Goal: Task Accomplishment & Management: Manage account settings

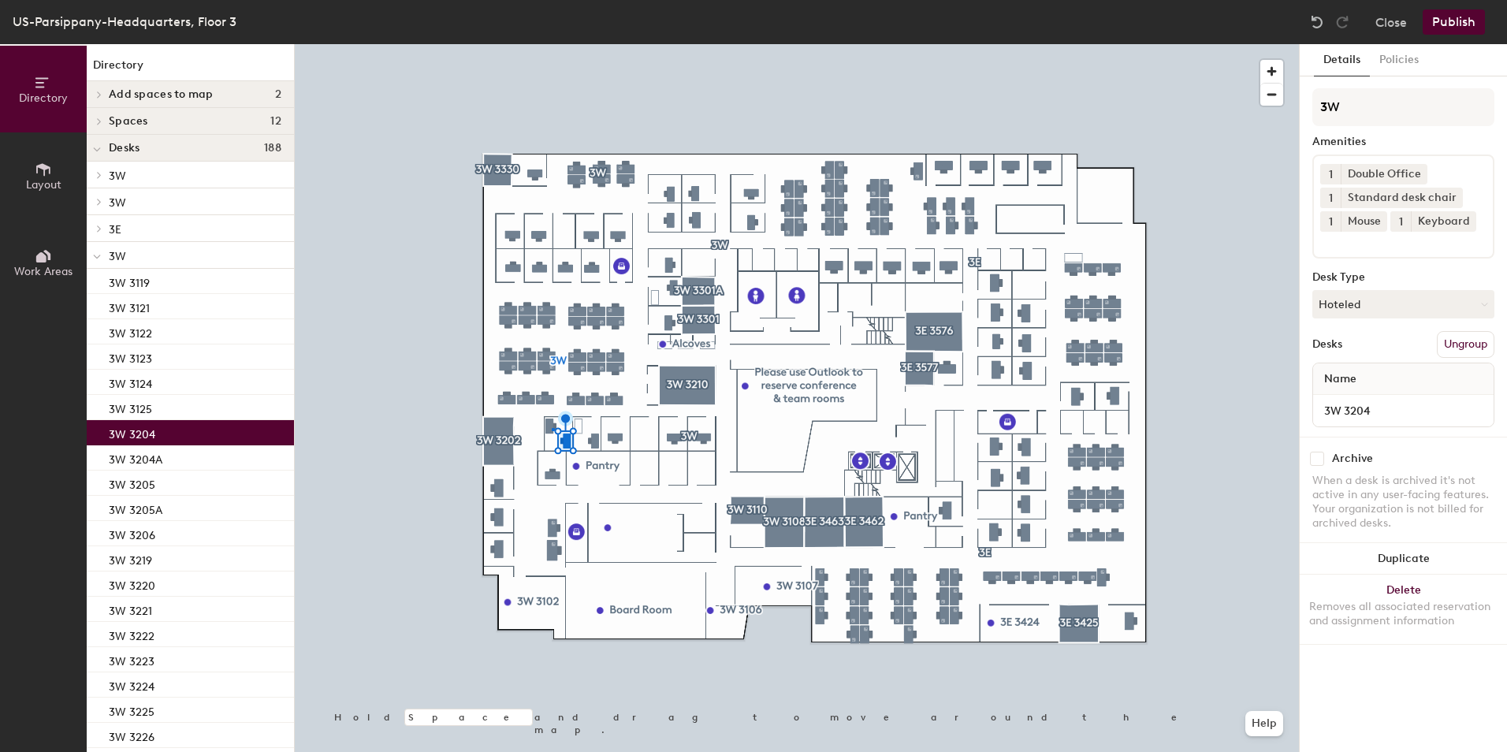
click at [552, 44] on div at bounding box center [797, 44] width 1004 height 0
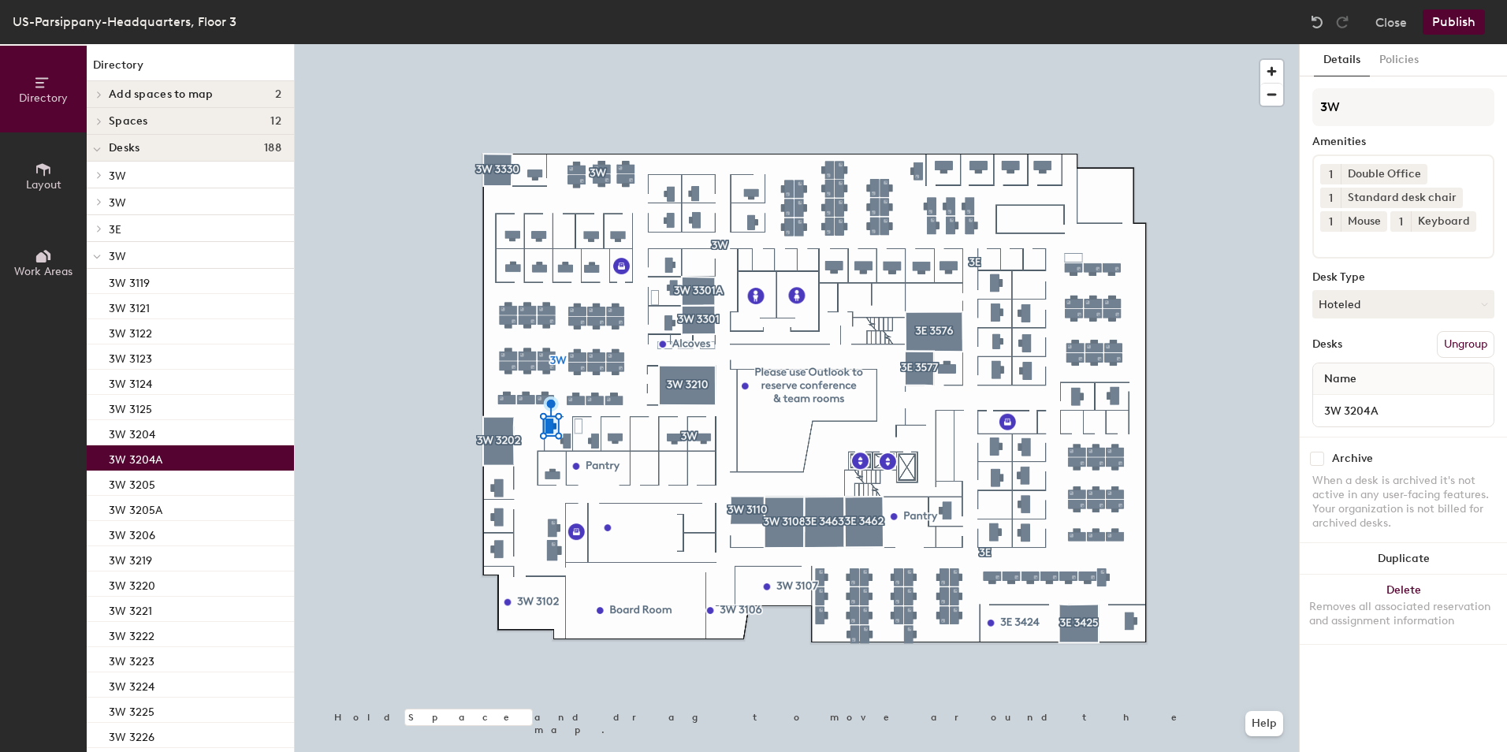
click at [1318, 462] on input "checkbox" at bounding box center [1317, 459] width 14 height 14
checkbox input "true"
click at [1447, 17] on button "Publish" at bounding box center [1454, 21] width 62 height 25
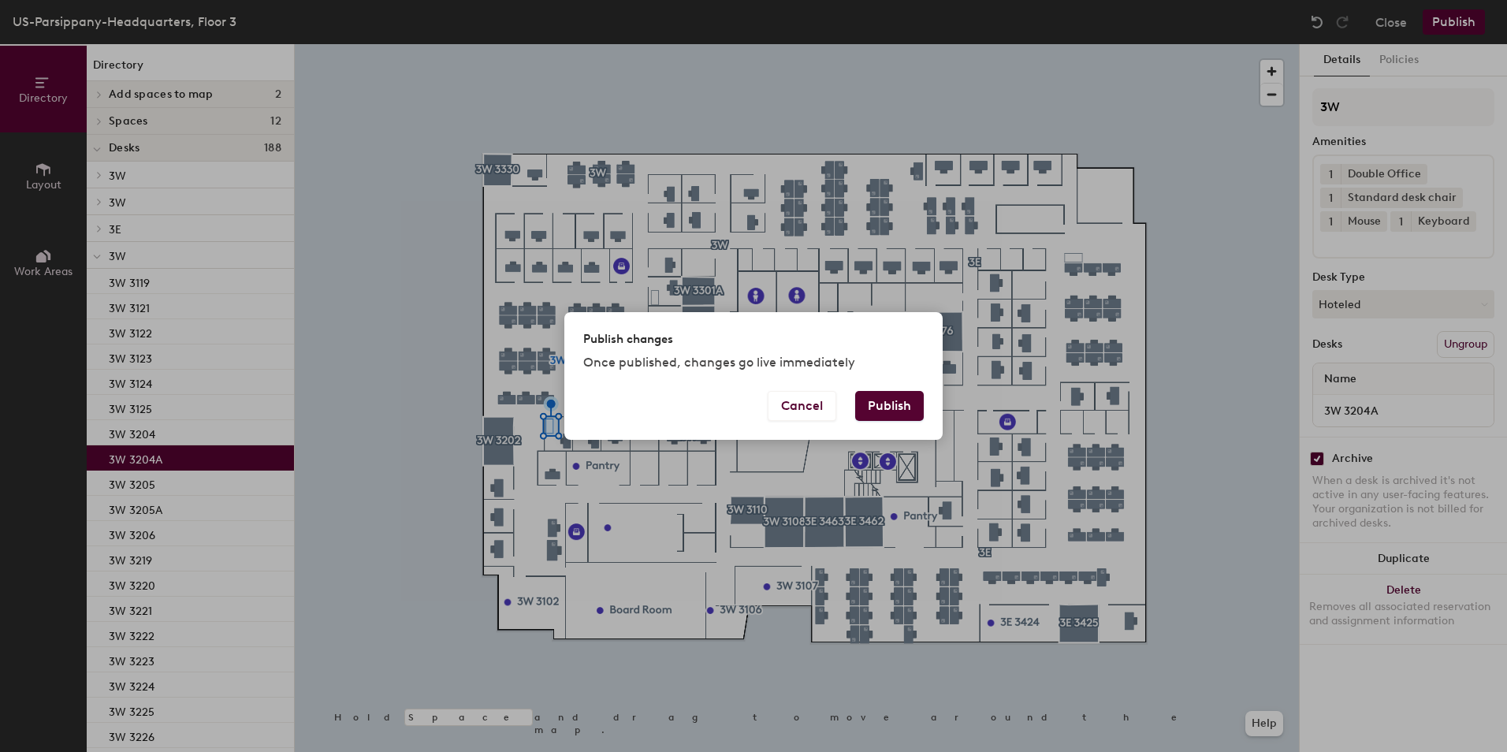
click at [884, 404] on button "Publish" at bounding box center [889, 406] width 69 height 30
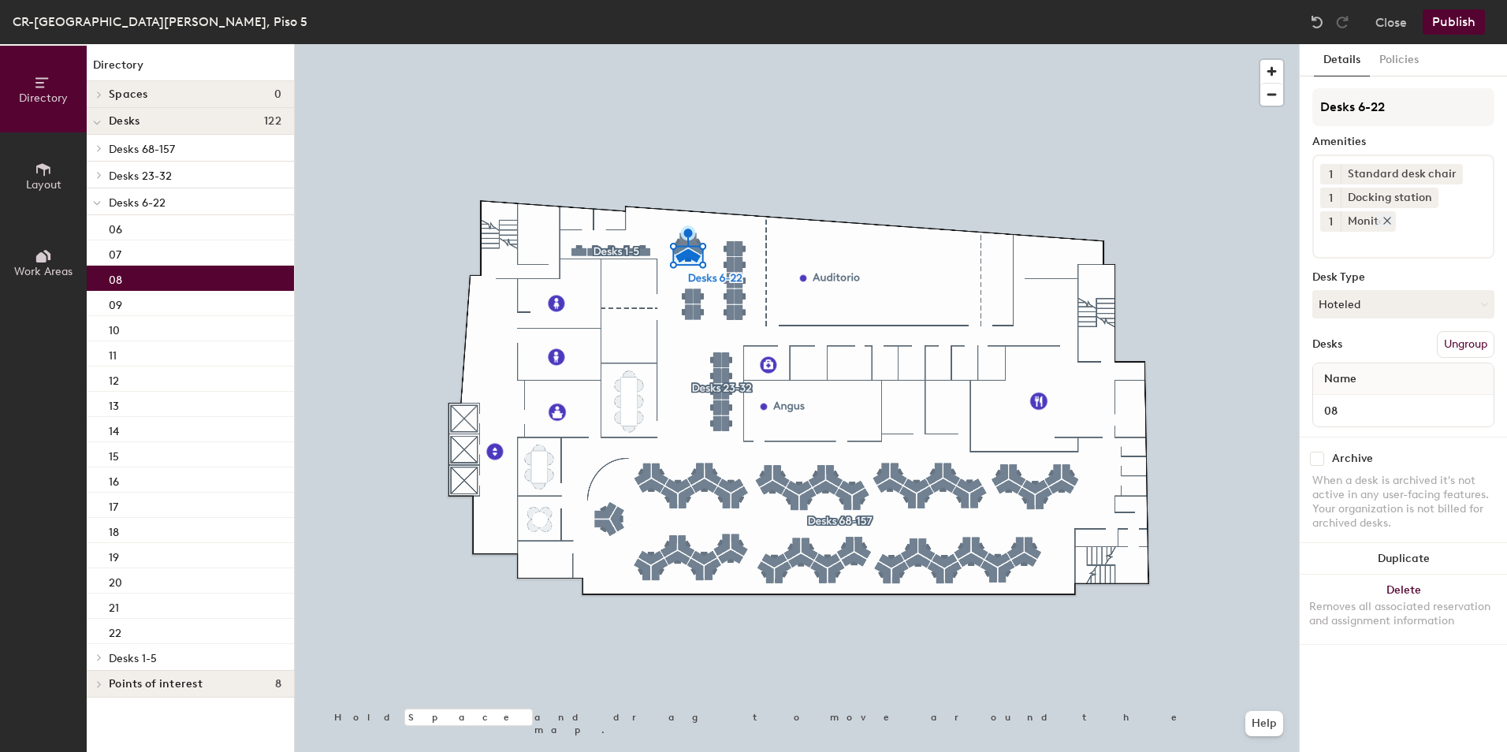
click at [1386, 221] on icon at bounding box center [1387, 220] width 11 height 11
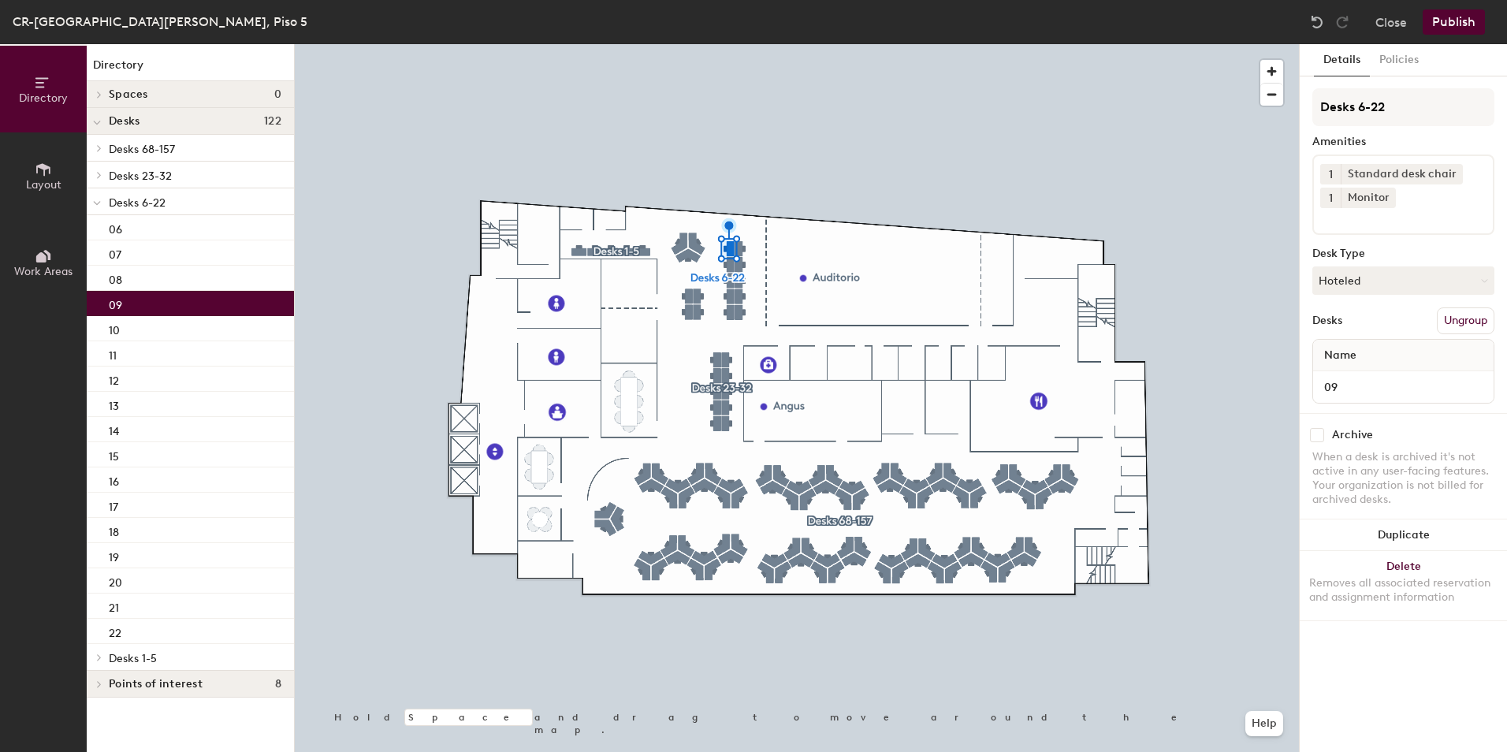
click at [1383, 197] on icon at bounding box center [1387, 197] width 11 height 11
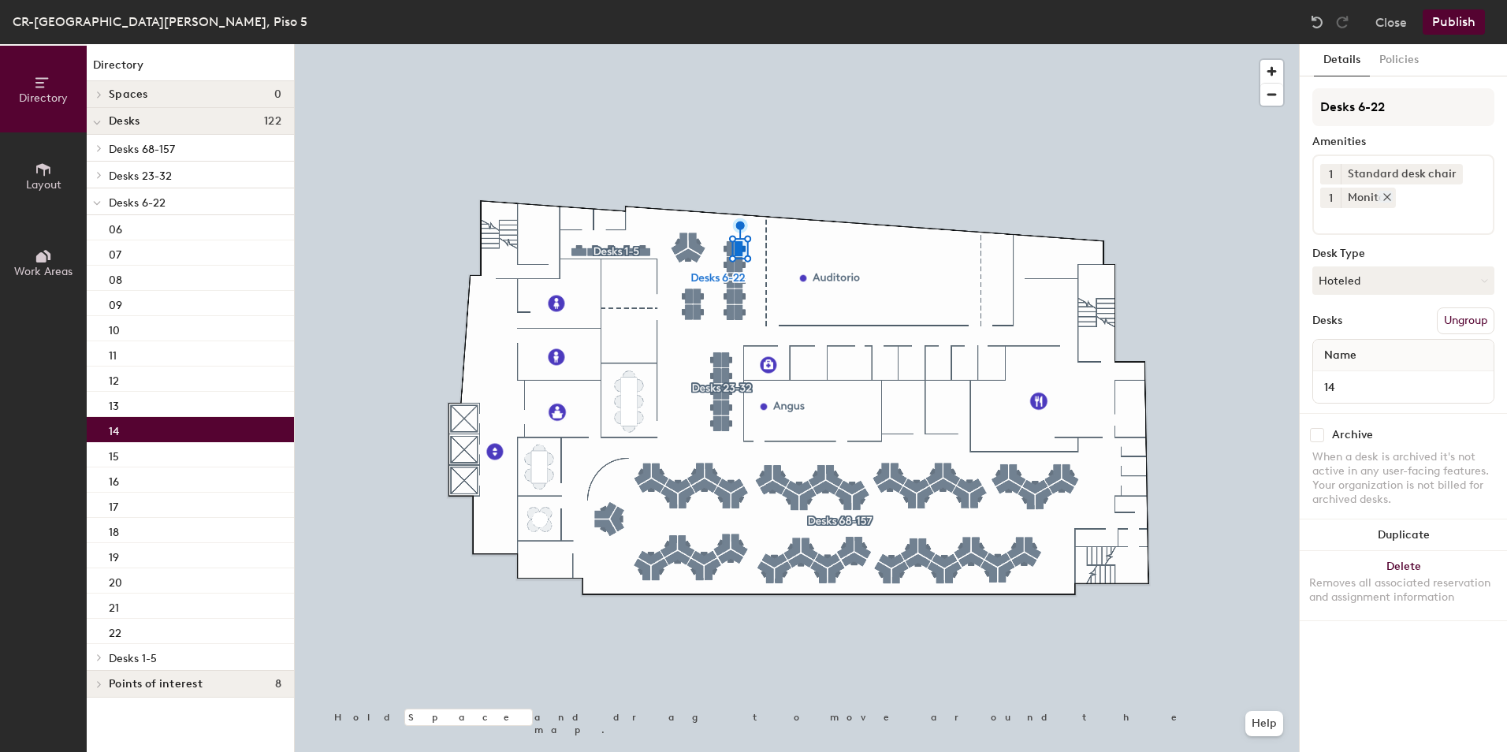
click at [1386, 199] on icon at bounding box center [1387, 197] width 11 height 11
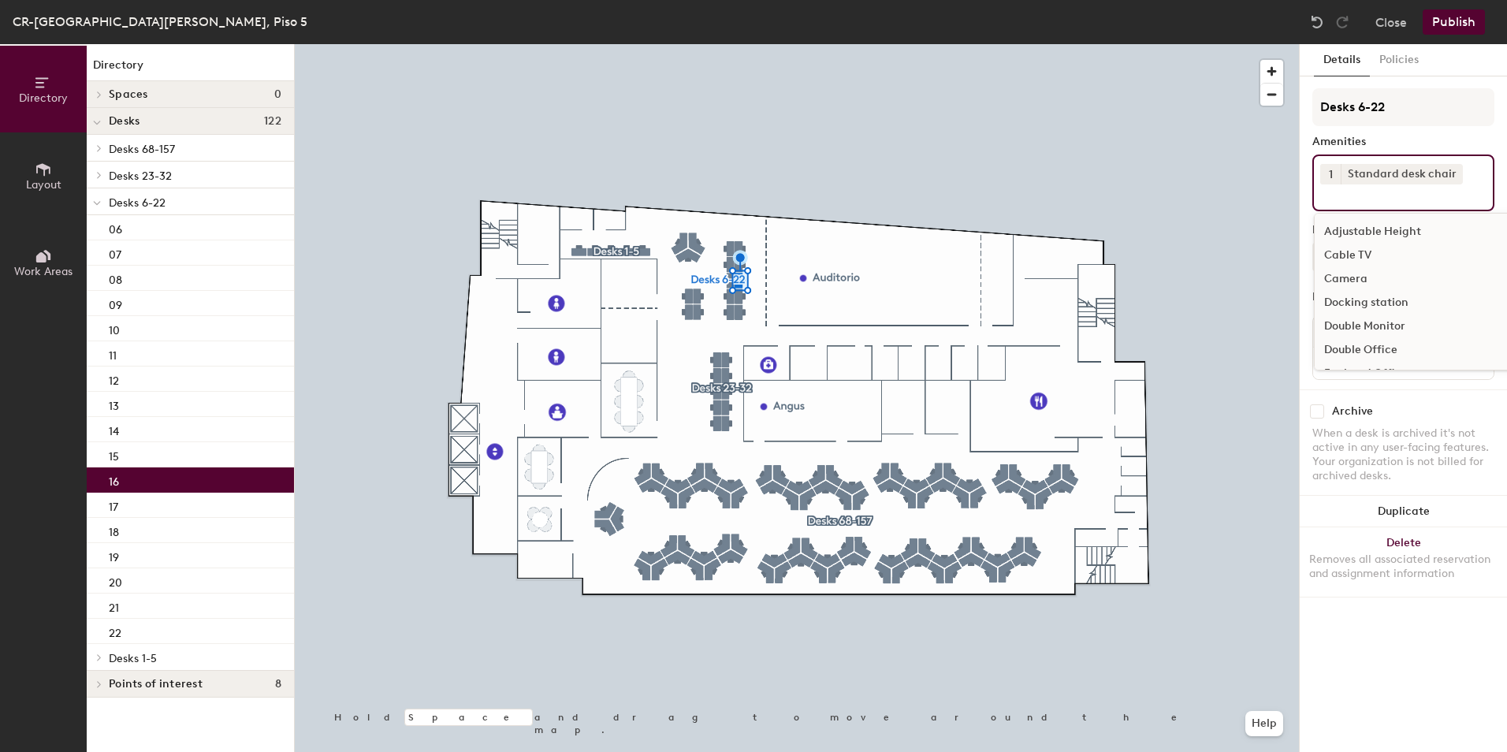
click at [1353, 202] on input at bounding box center [1391, 193] width 142 height 19
type input "moni"
click at [1377, 250] on div "Monitor" at bounding box center [1403, 256] width 177 height 24
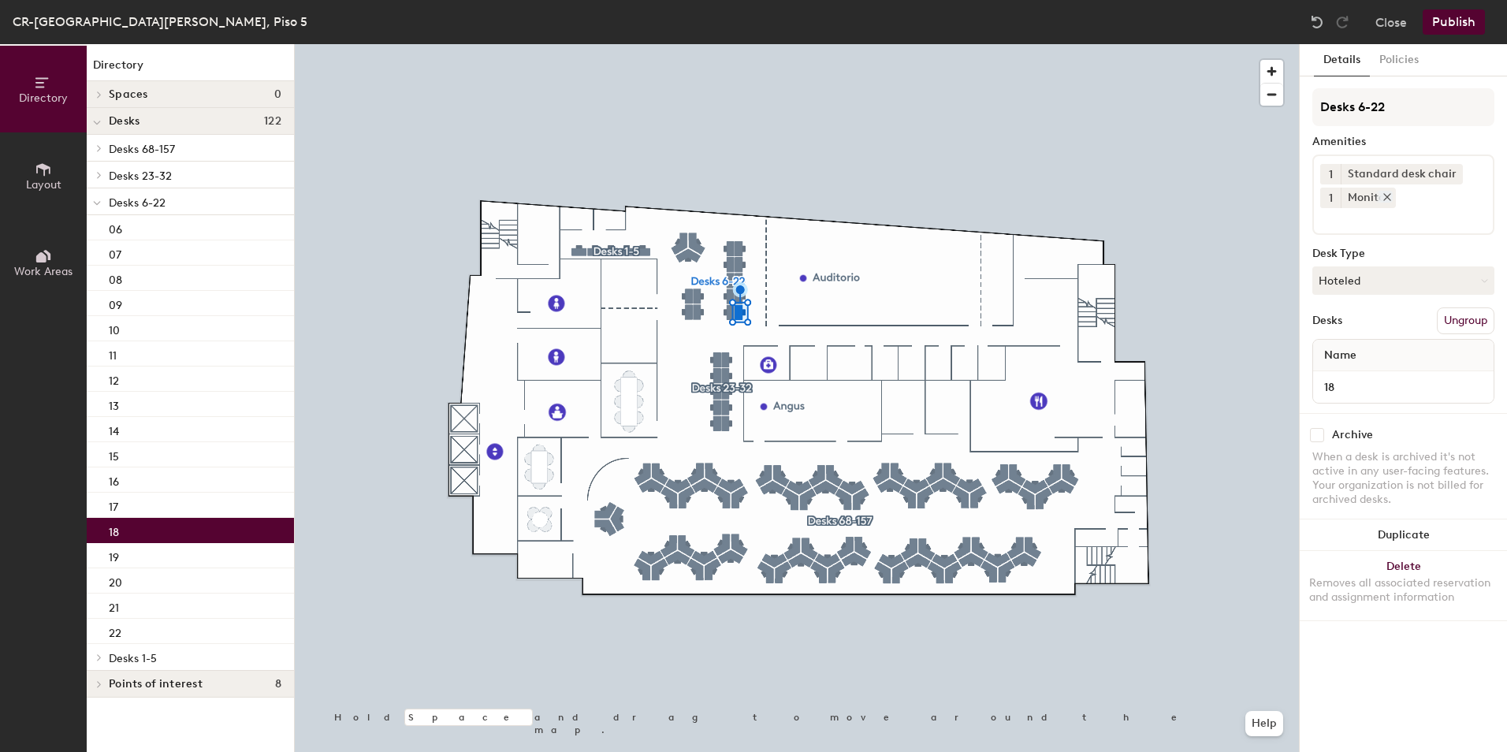
click at [1387, 199] on icon at bounding box center [1387, 197] width 11 height 11
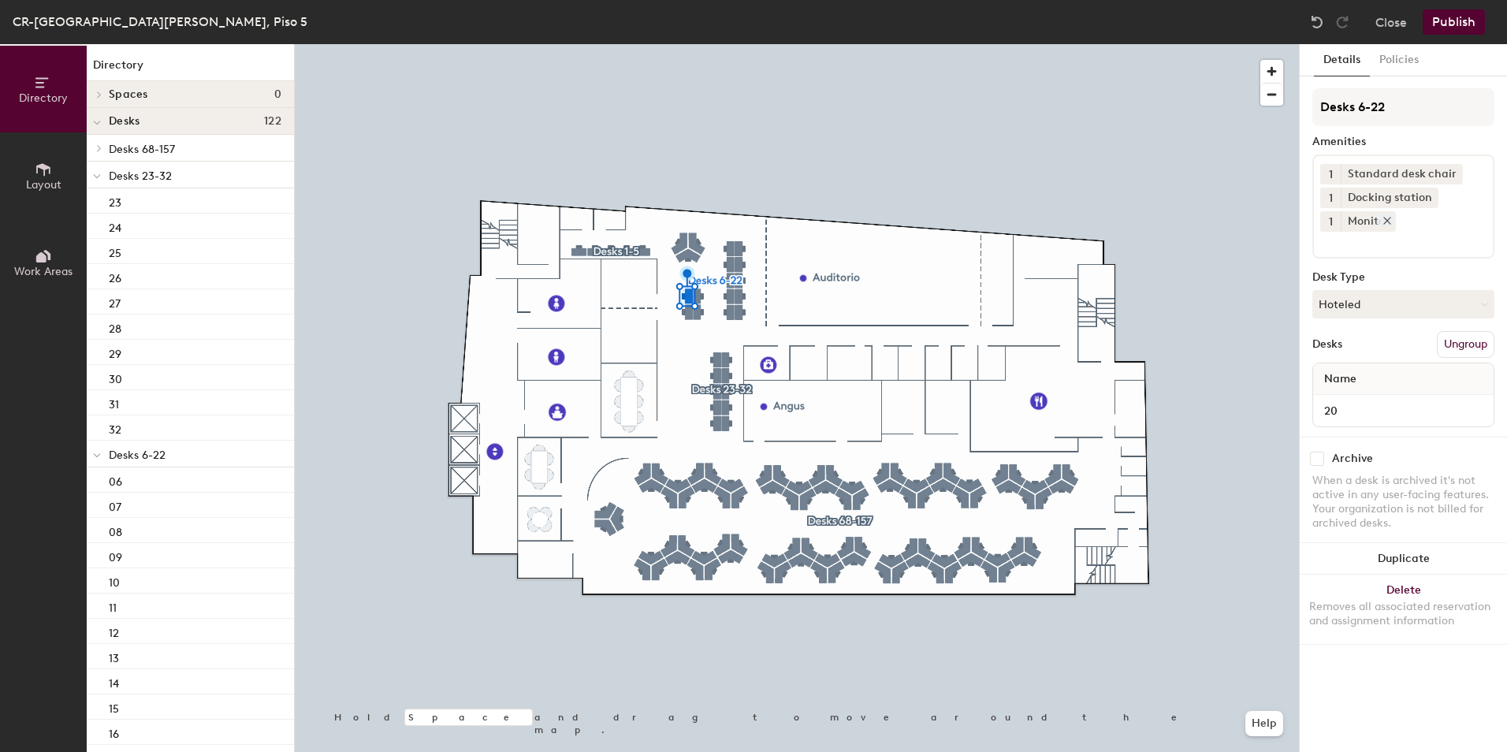
click at [1385, 224] on icon at bounding box center [1387, 220] width 11 height 11
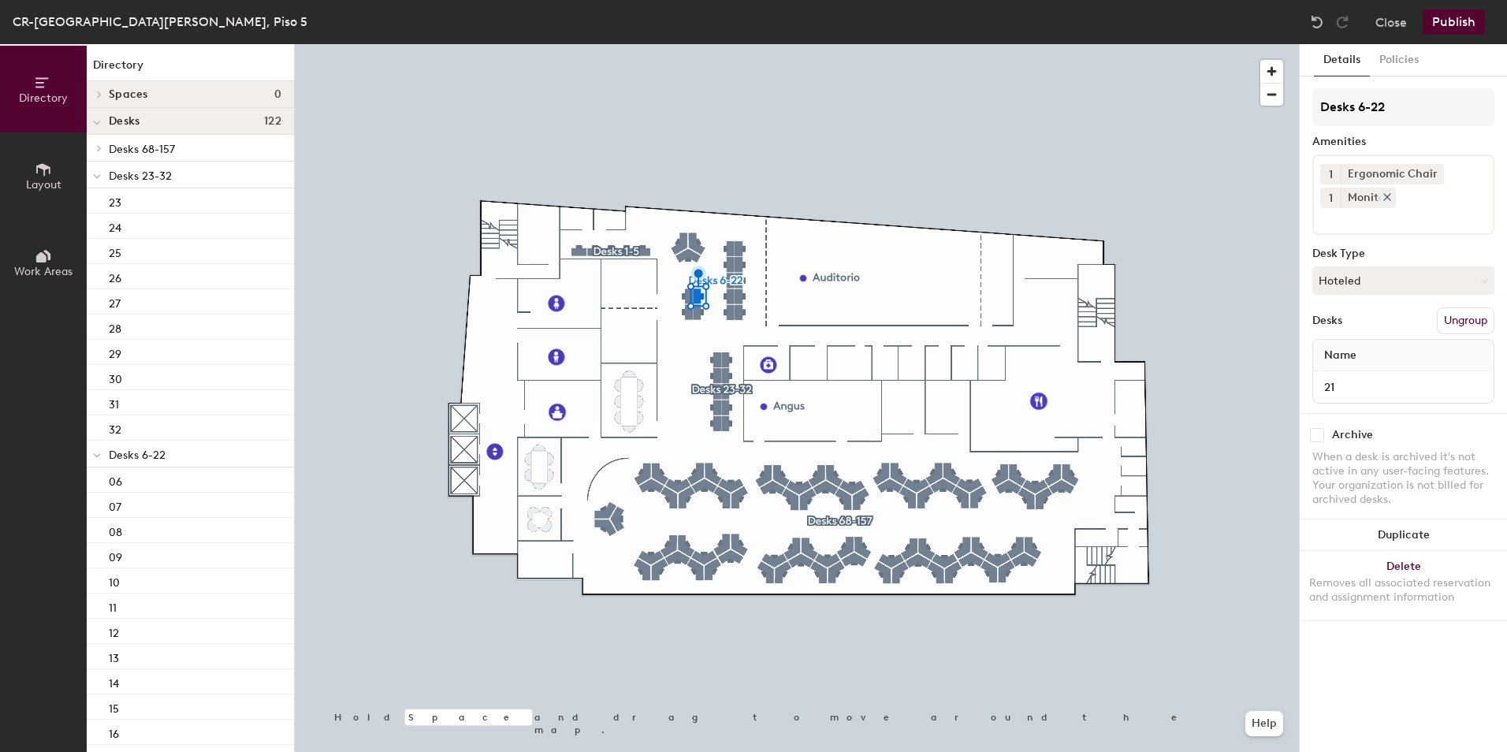
click at [1386, 199] on icon at bounding box center [1387, 197] width 11 height 11
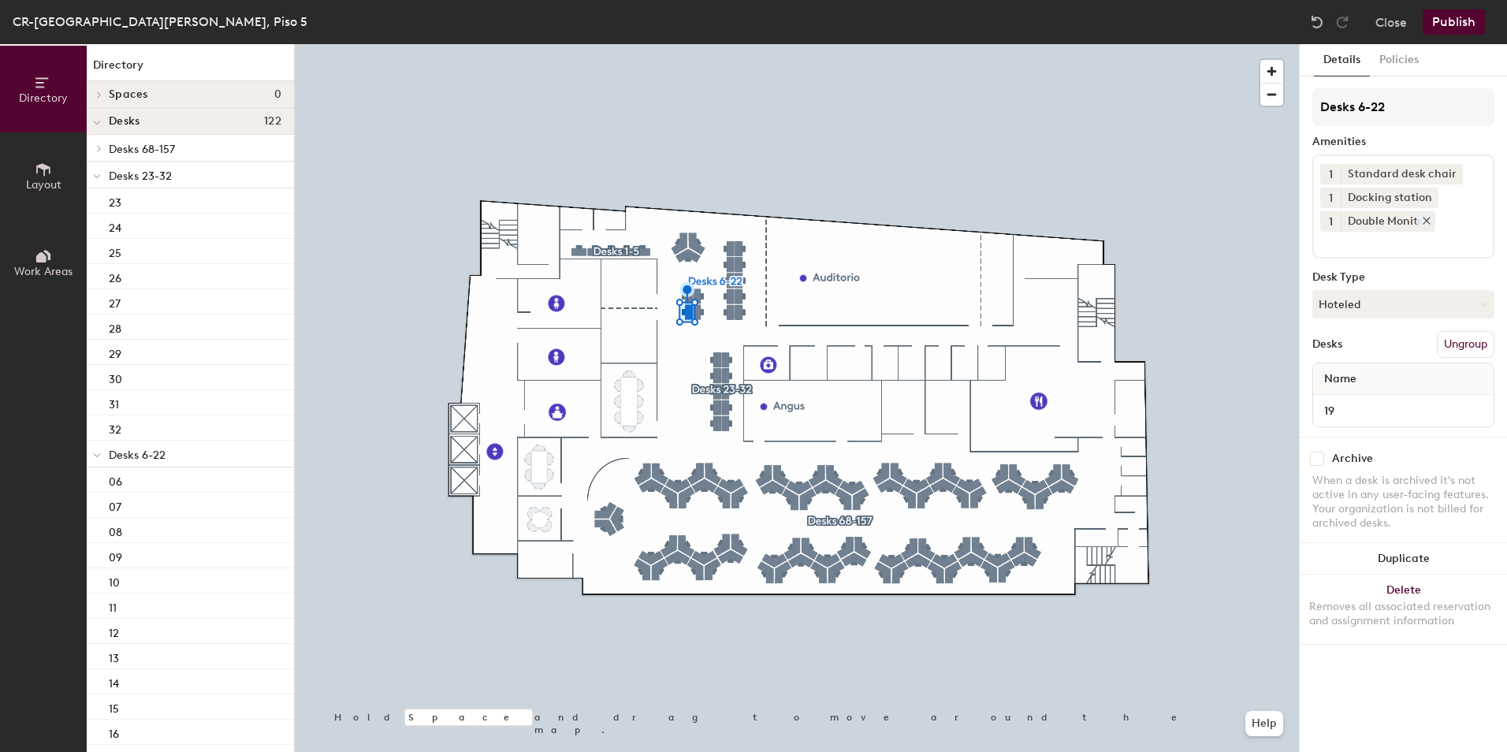
click at [1424, 221] on icon at bounding box center [1426, 220] width 11 height 11
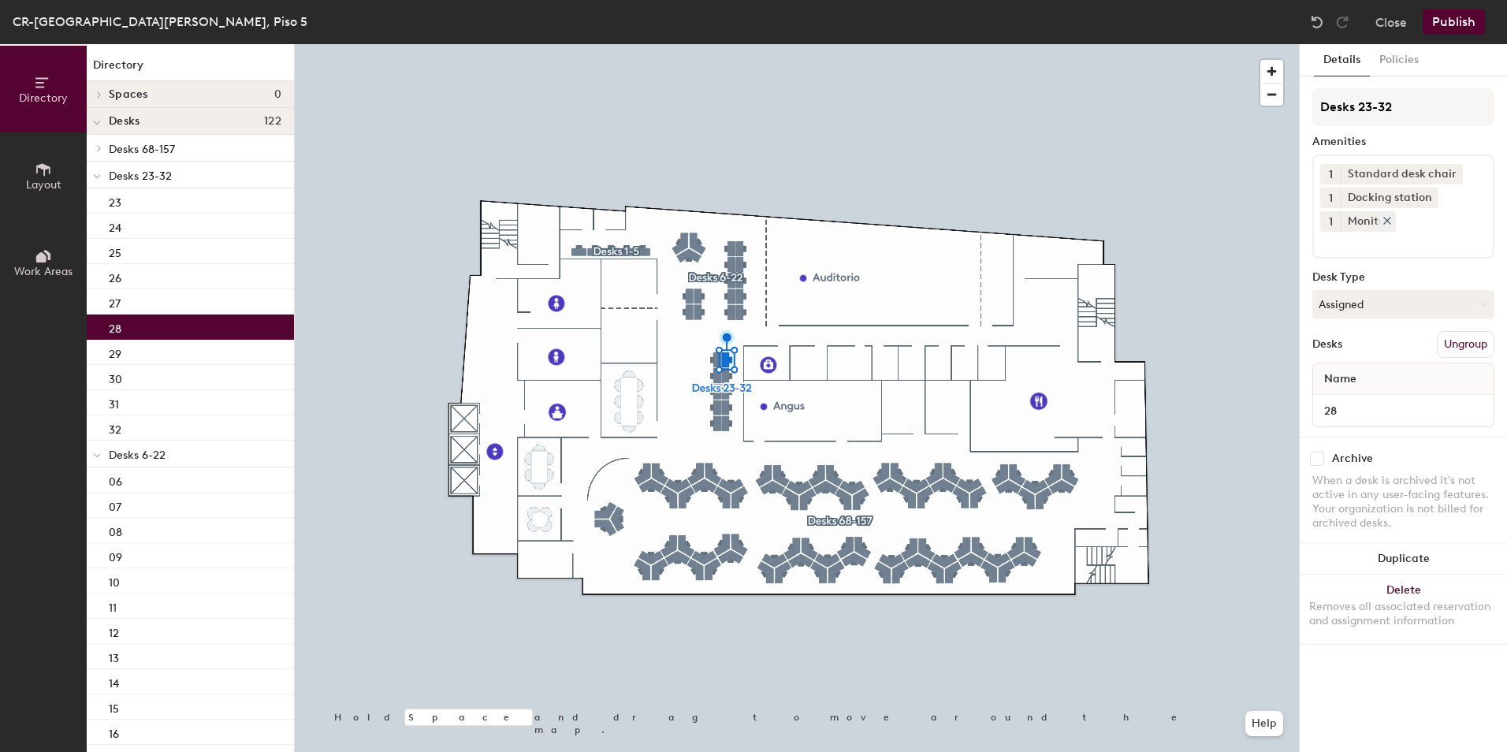
click at [1388, 221] on icon at bounding box center [1387, 220] width 11 height 11
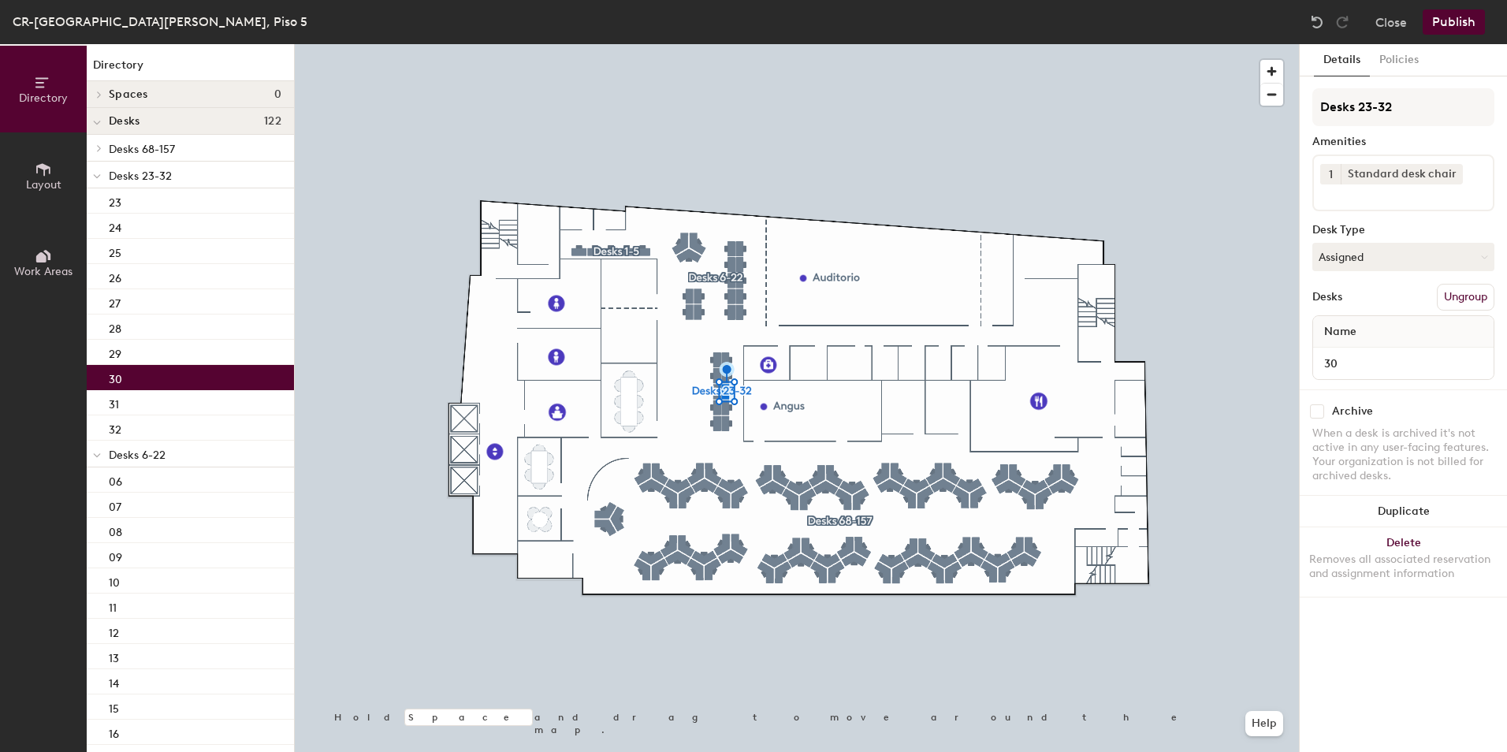
click at [1353, 206] on div "1 Standard desk chair" at bounding box center [1403, 182] width 182 height 57
type input "moni"
click at [1375, 250] on div "Monitor" at bounding box center [1403, 256] width 177 height 24
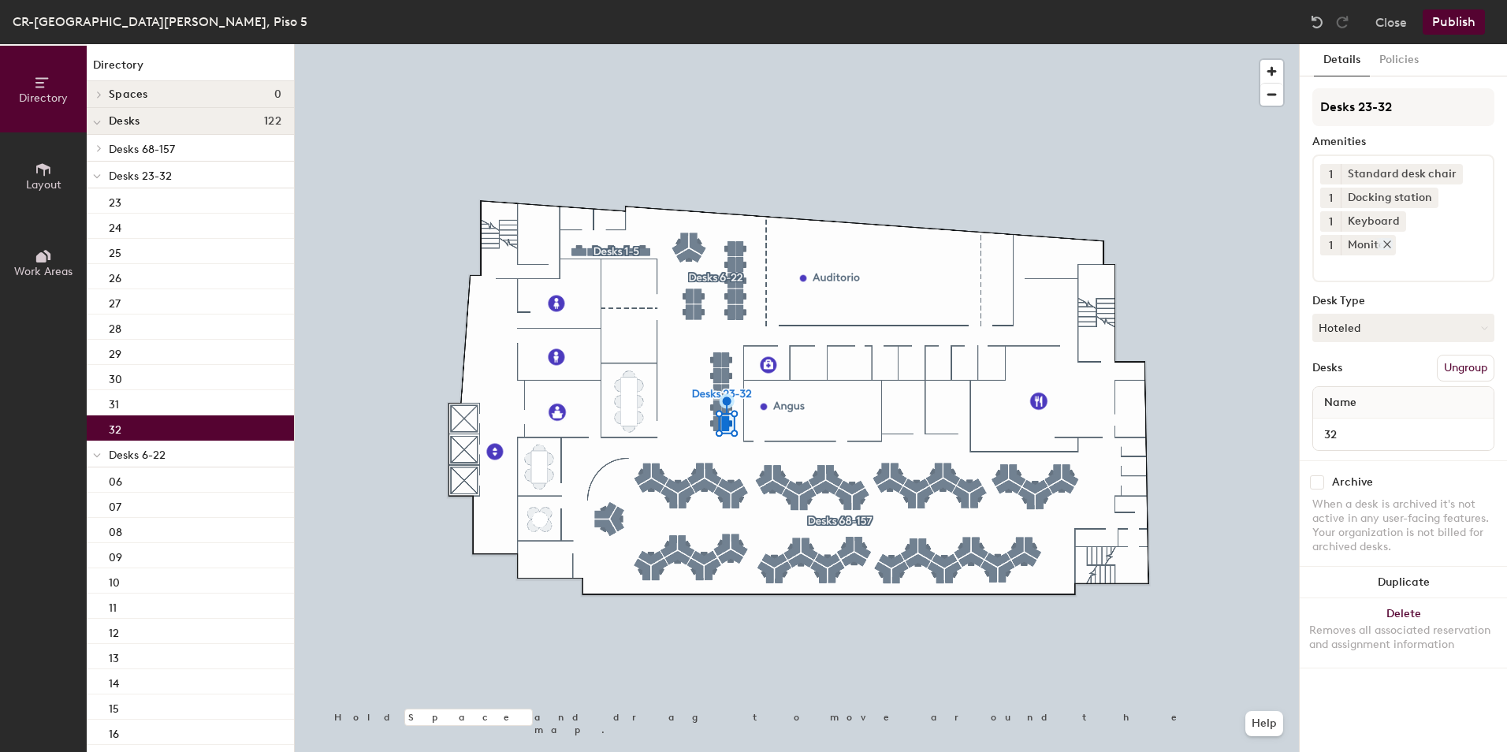
click at [1393, 239] on icon at bounding box center [1387, 244] width 11 height 11
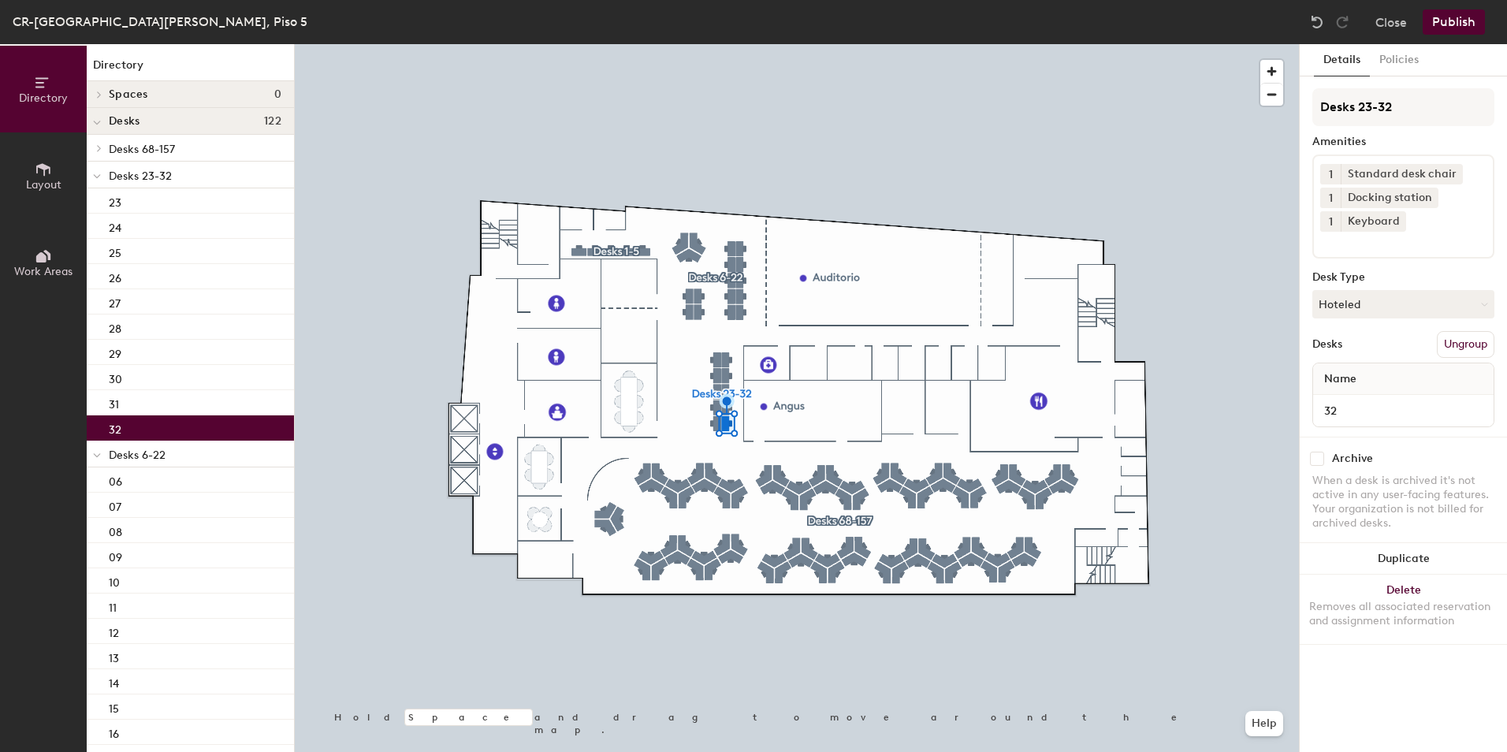
click at [1451, 21] on button "Publish" at bounding box center [1454, 21] width 62 height 25
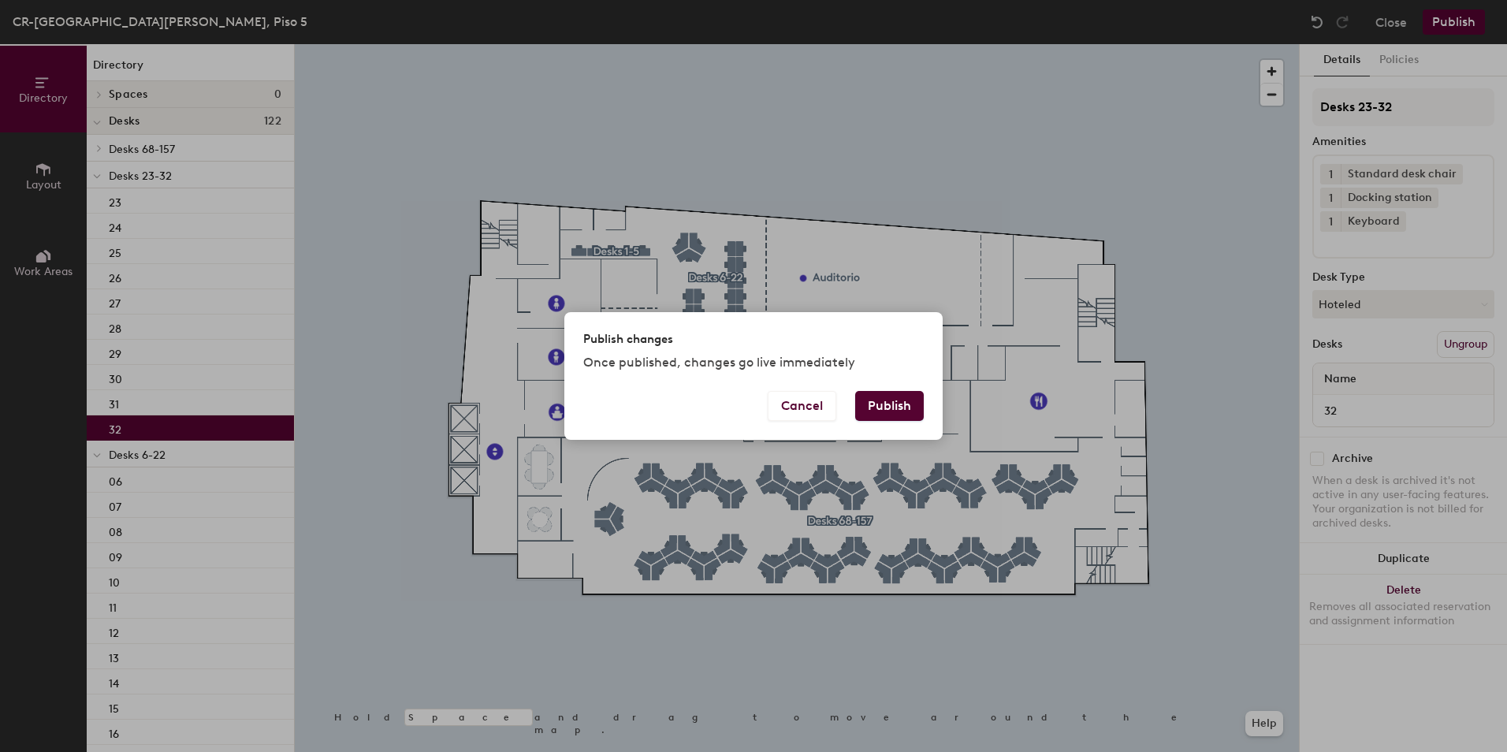
click at [879, 400] on button "Publish" at bounding box center [889, 406] width 69 height 30
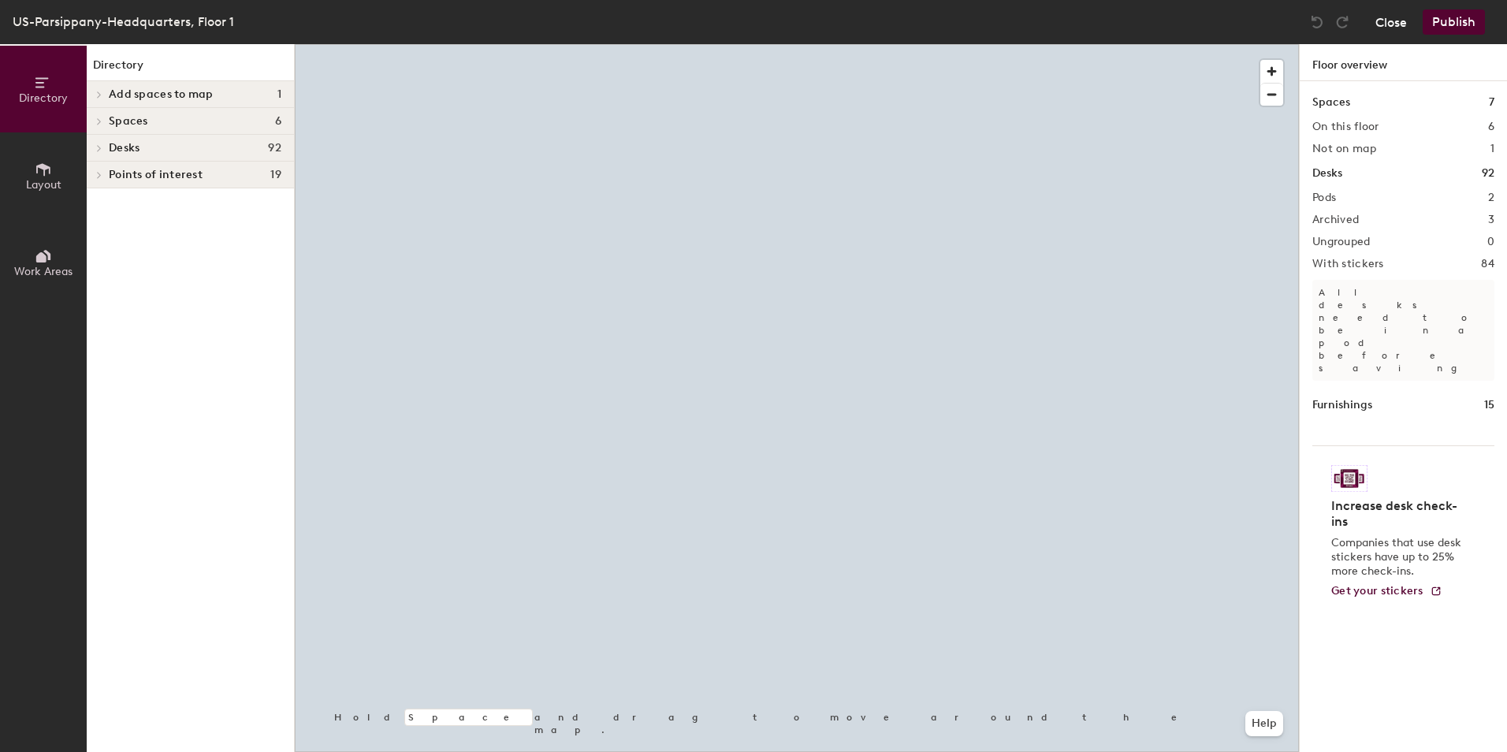
click at [1383, 19] on button "Close" at bounding box center [1391, 21] width 32 height 25
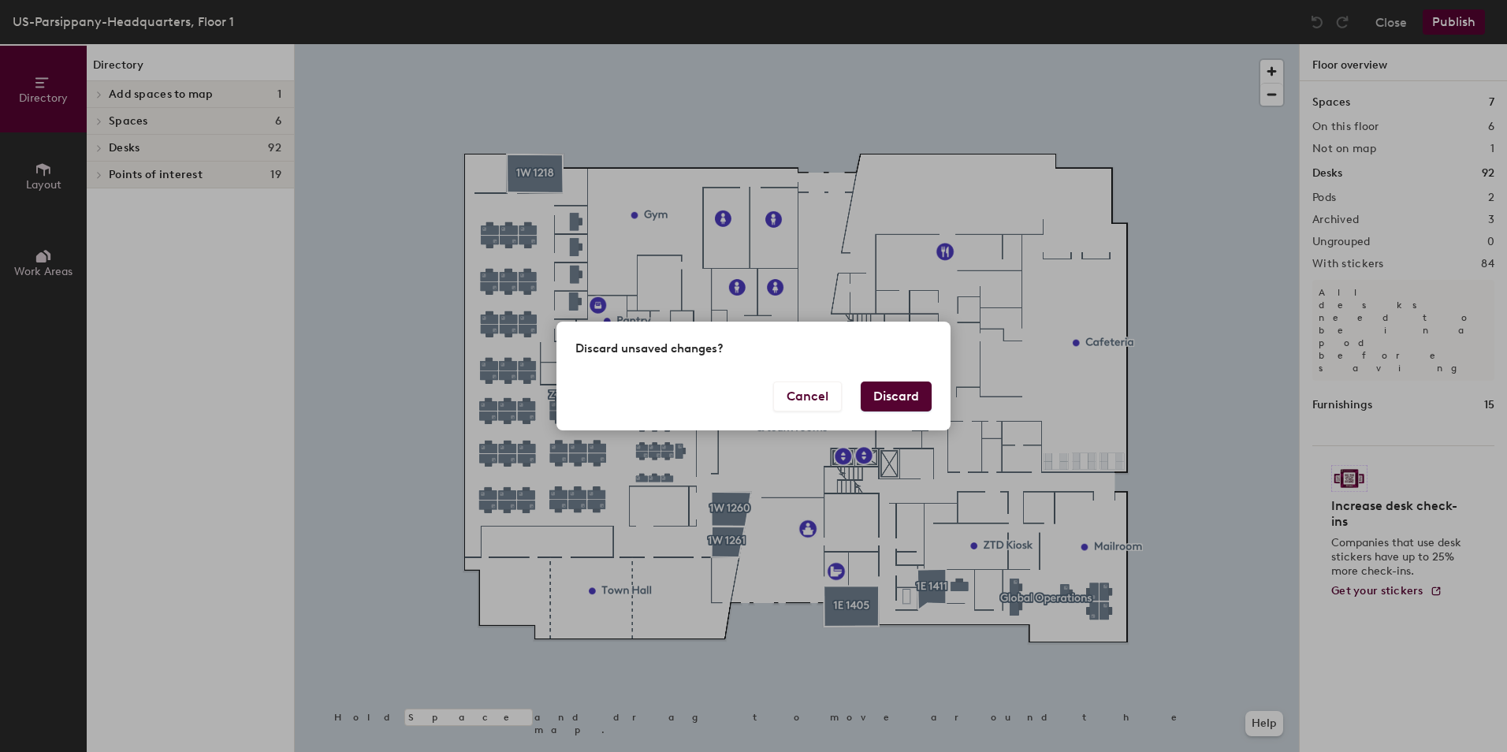
click at [892, 394] on button "Discard" at bounding box center [896, 396] width 71 height 30
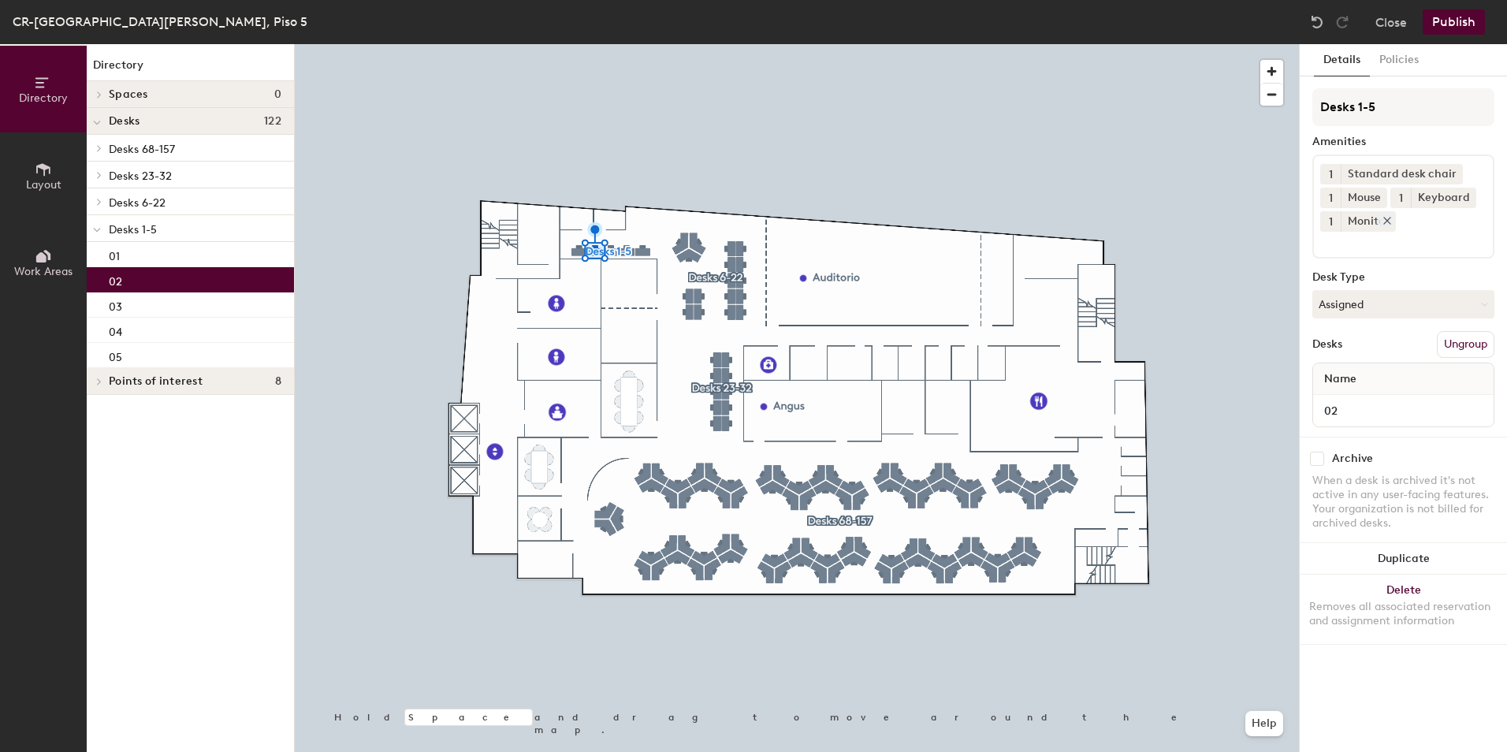
click at [1389, 221] on icon at bounding box center [1387, 220] width 11 height 11
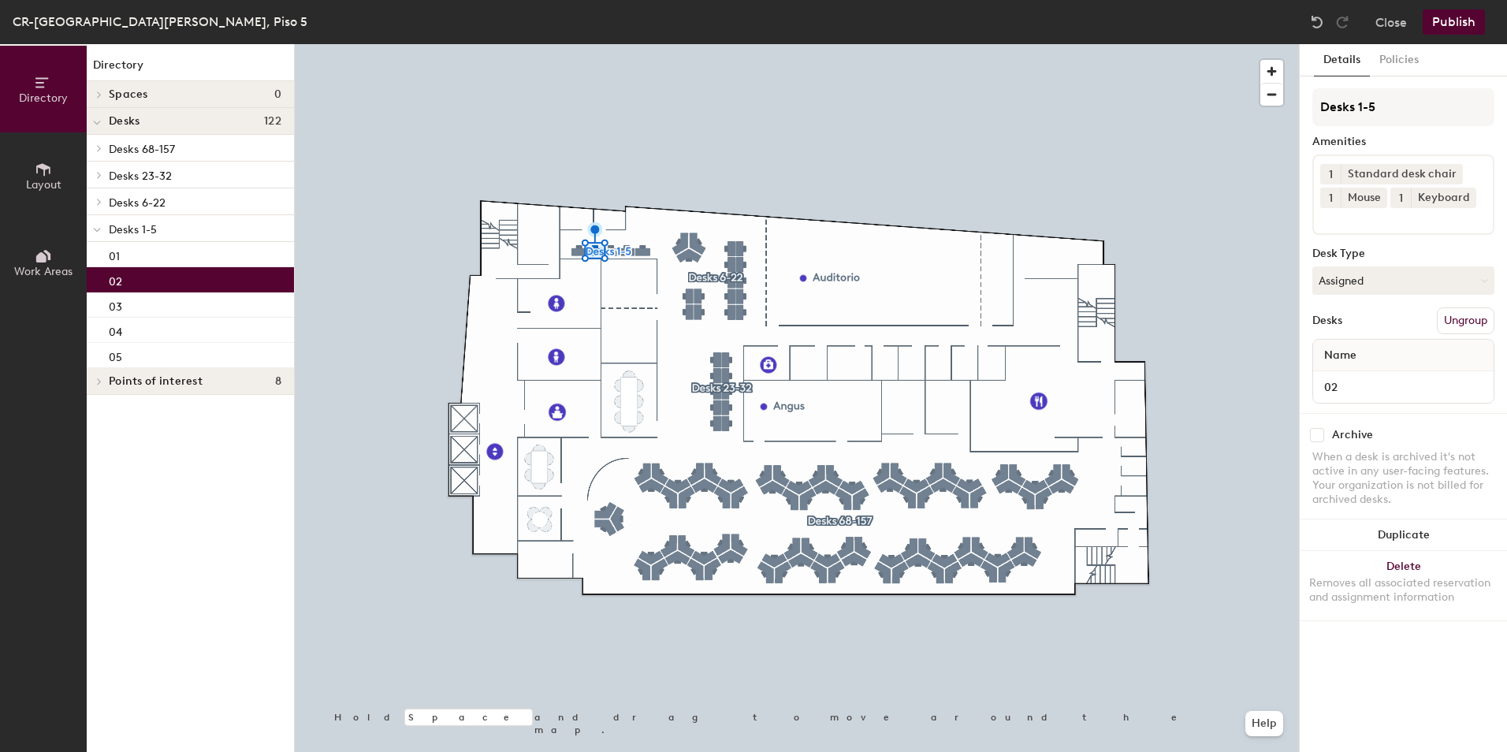
click at [1453, 24] on button "Publish" at bounding box center [1454, 21] width 62 height 25
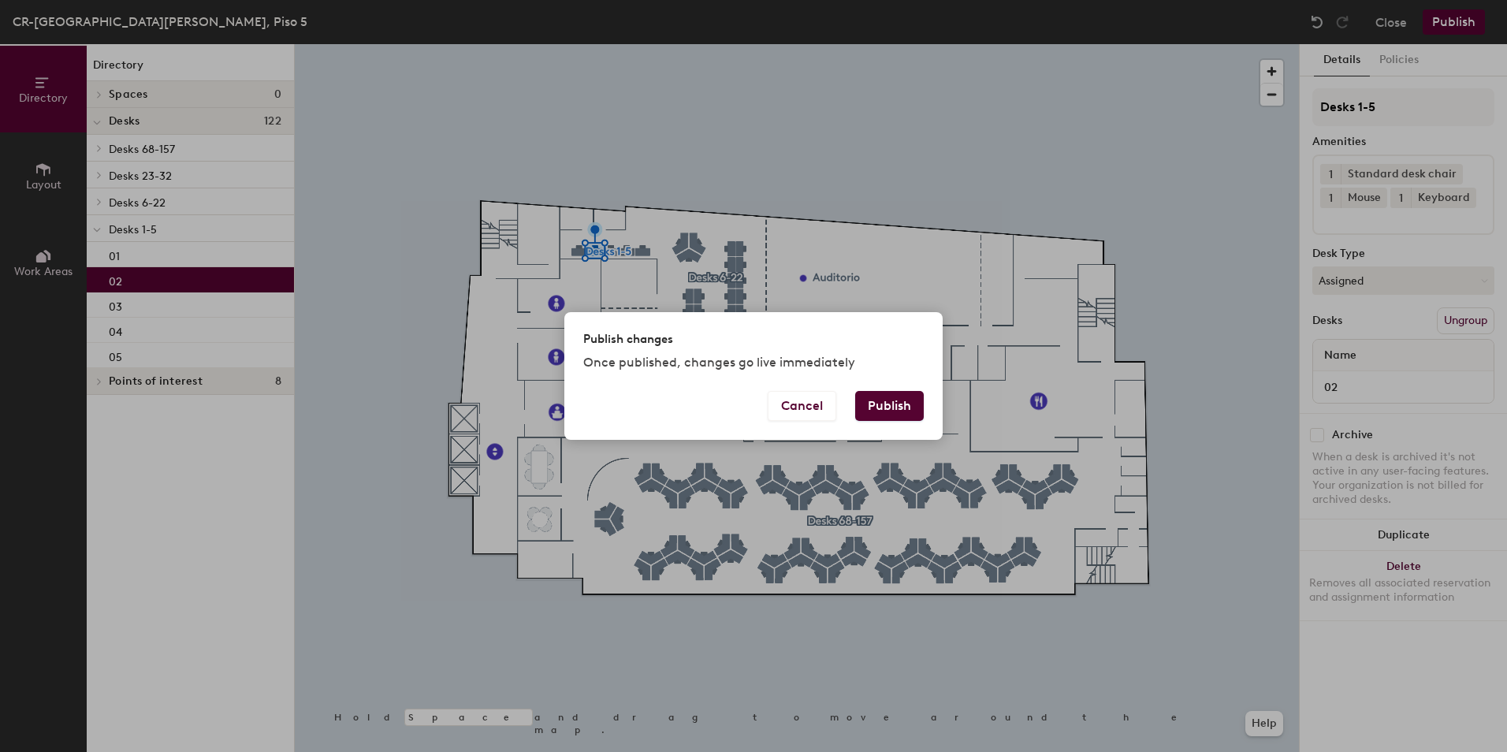
click at [890, 400] on button "Publish" at bounding box center [889, 406] width 69 height 30
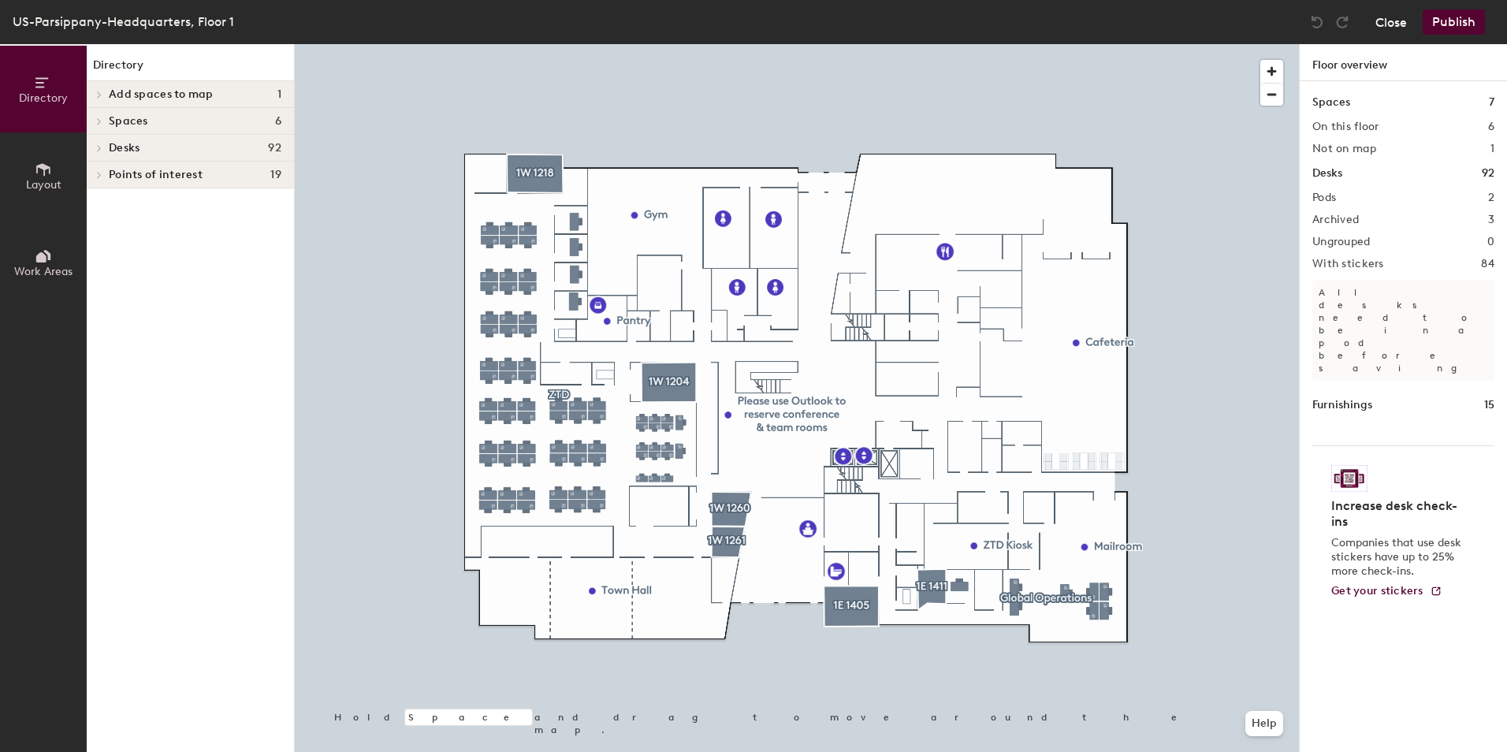
click at [1391, 20] on button "Close" at bounding box center [1391, 21] width 32 height 25
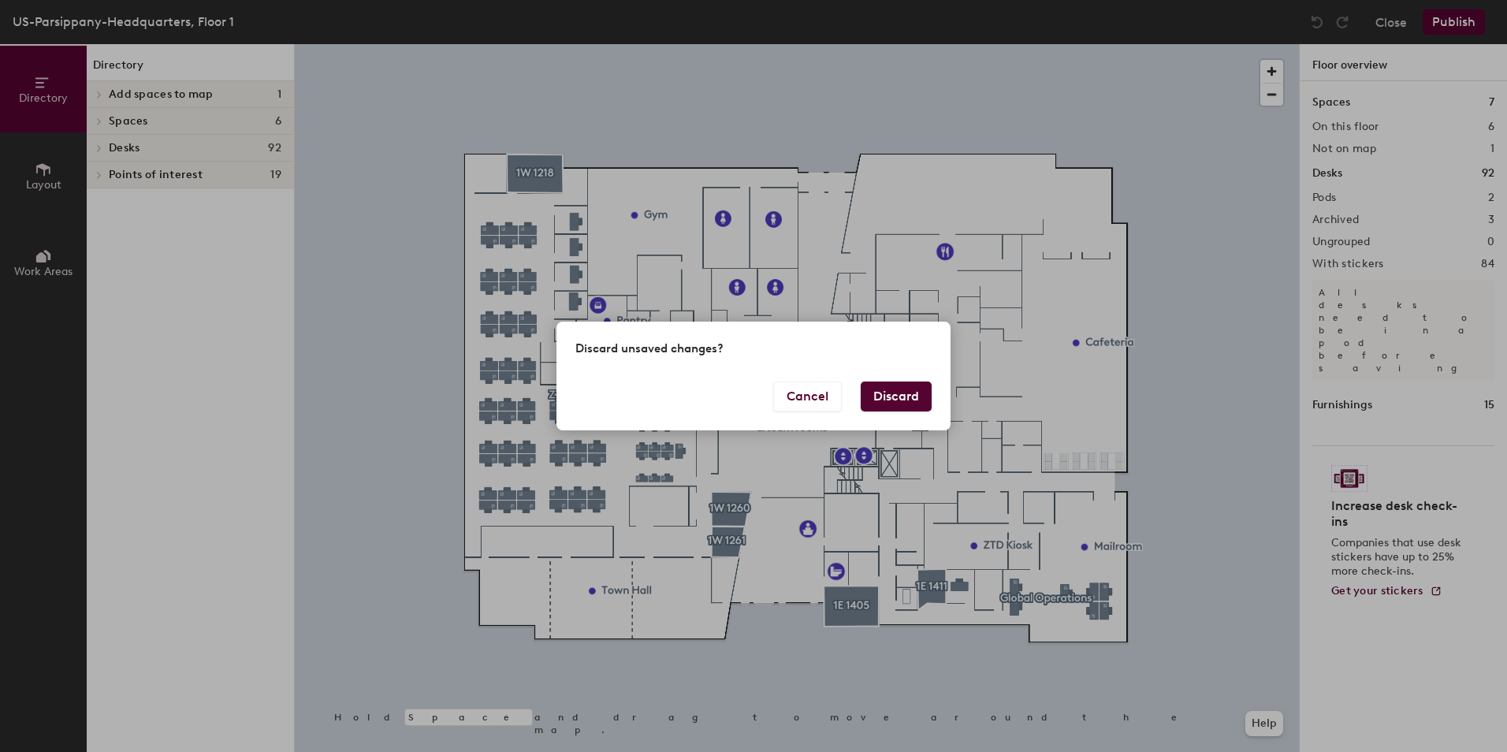
click at [891, 399] on button "Discard" at bounding box center [896, 396] width 71 height 30
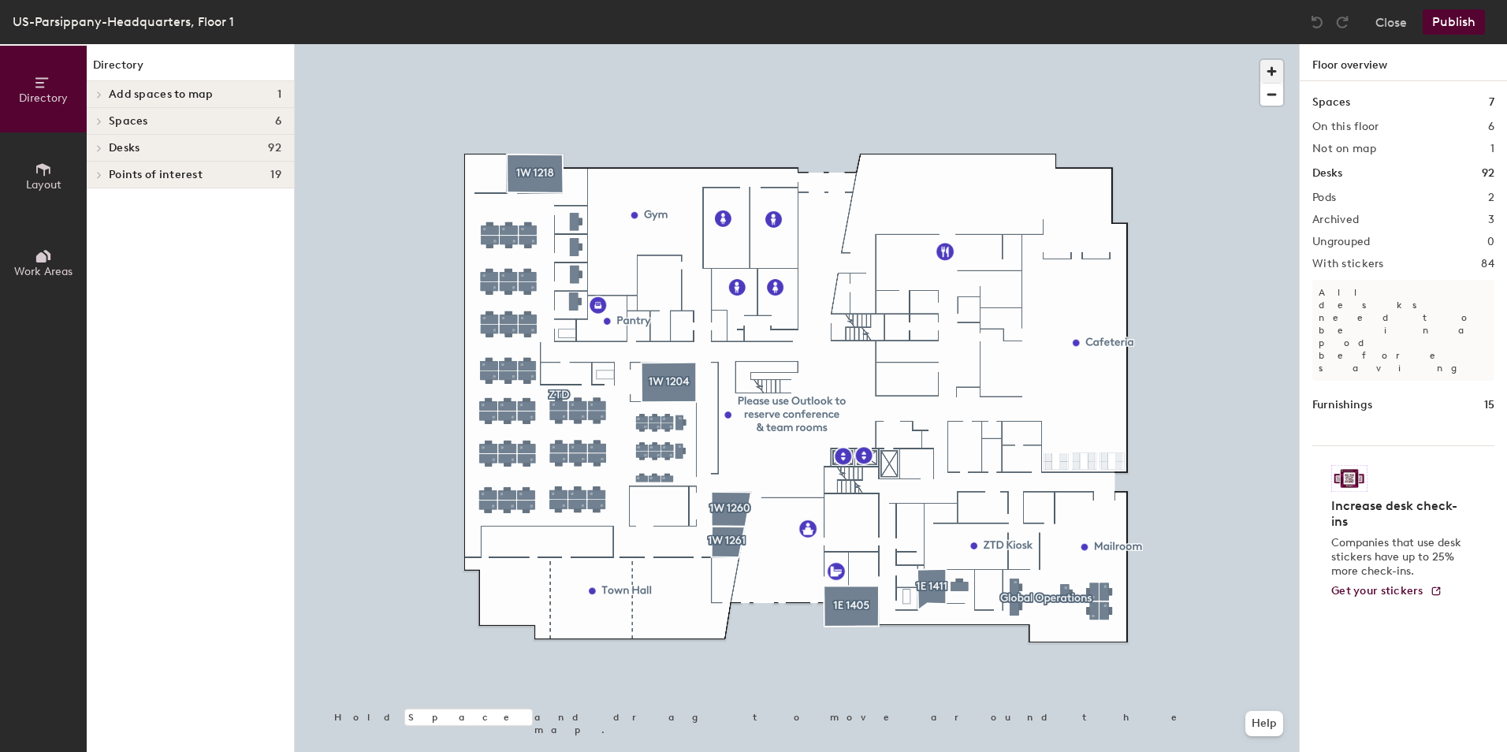
click at [1276, 74] on span "button" at bounding box center [1271, 71] width 23 height 23
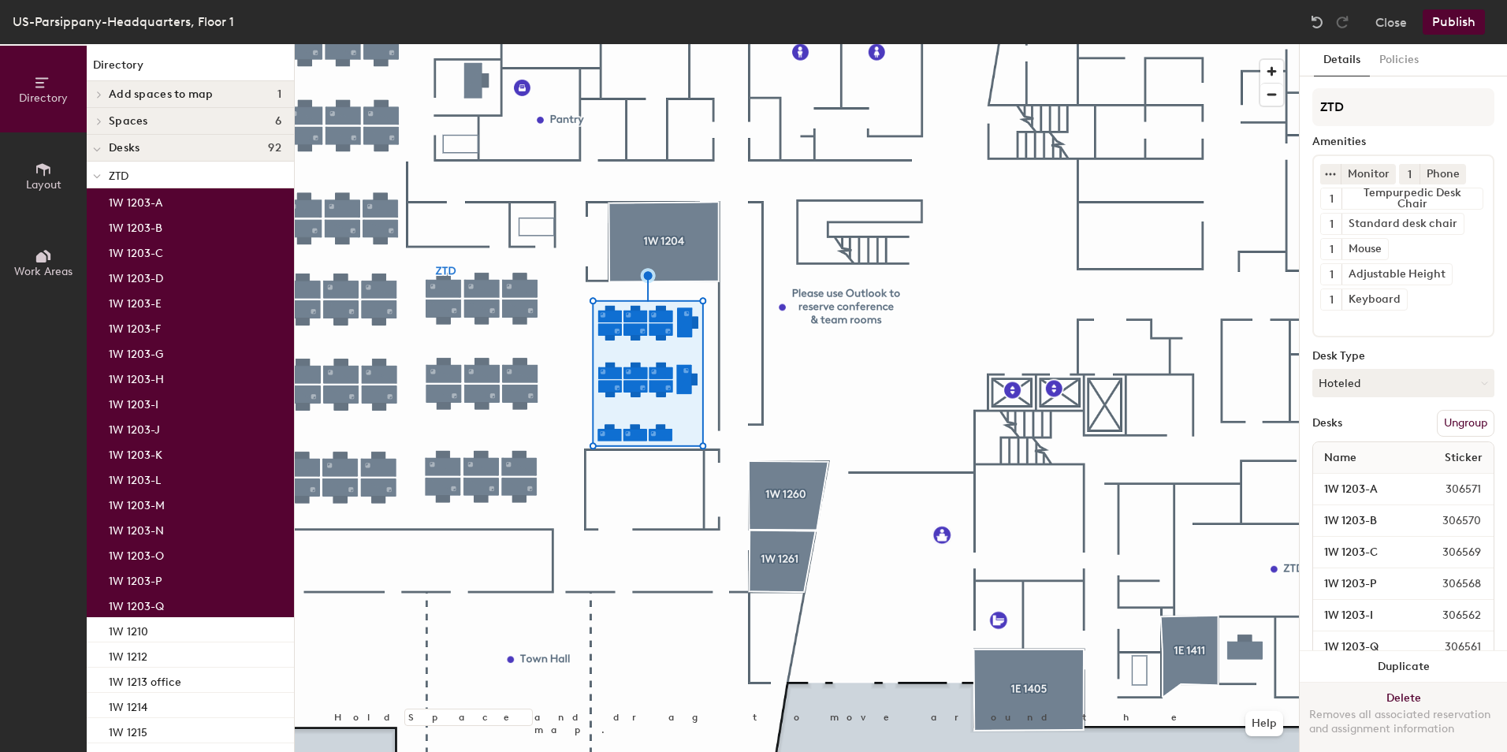
click at [1419, 683] on button "Delete Removes all associated reservation and assignment information" at bounding box center [1403, 717] width 207 height 69
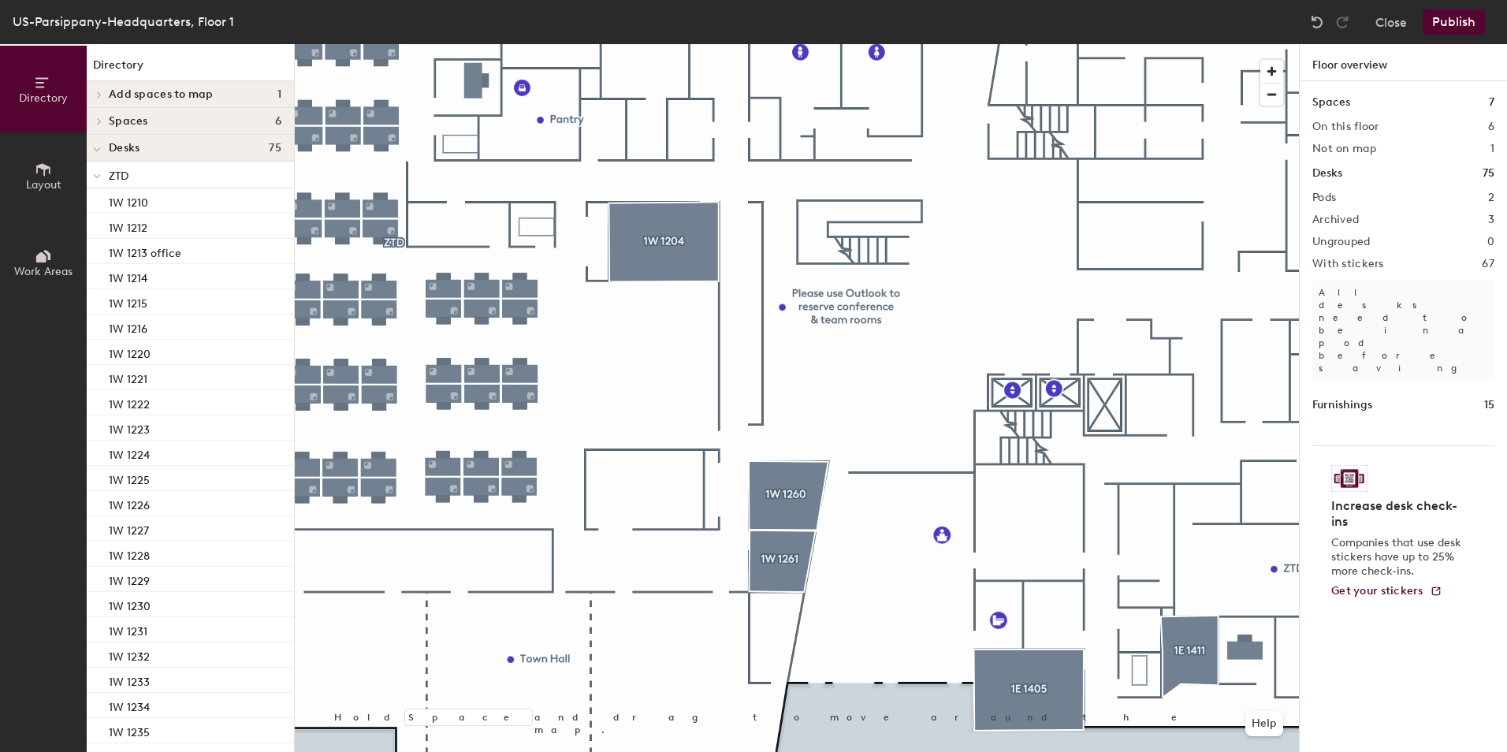
click at [1444, 18] on button "Publish" at bounding box center [1454, 21] width 62 height 25
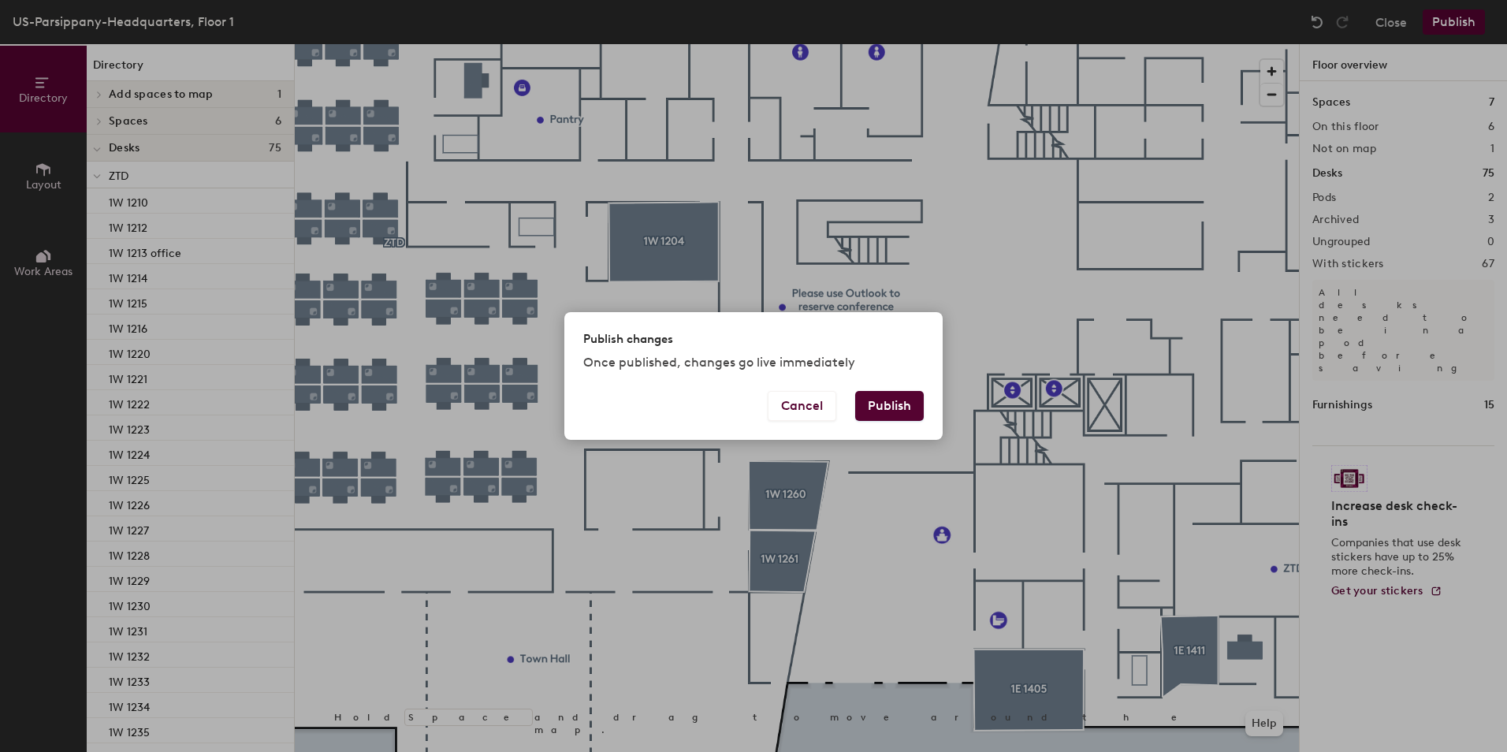
click at [885, 400] on button "Publish" at bounding box center [889, 406] width 69 height 30
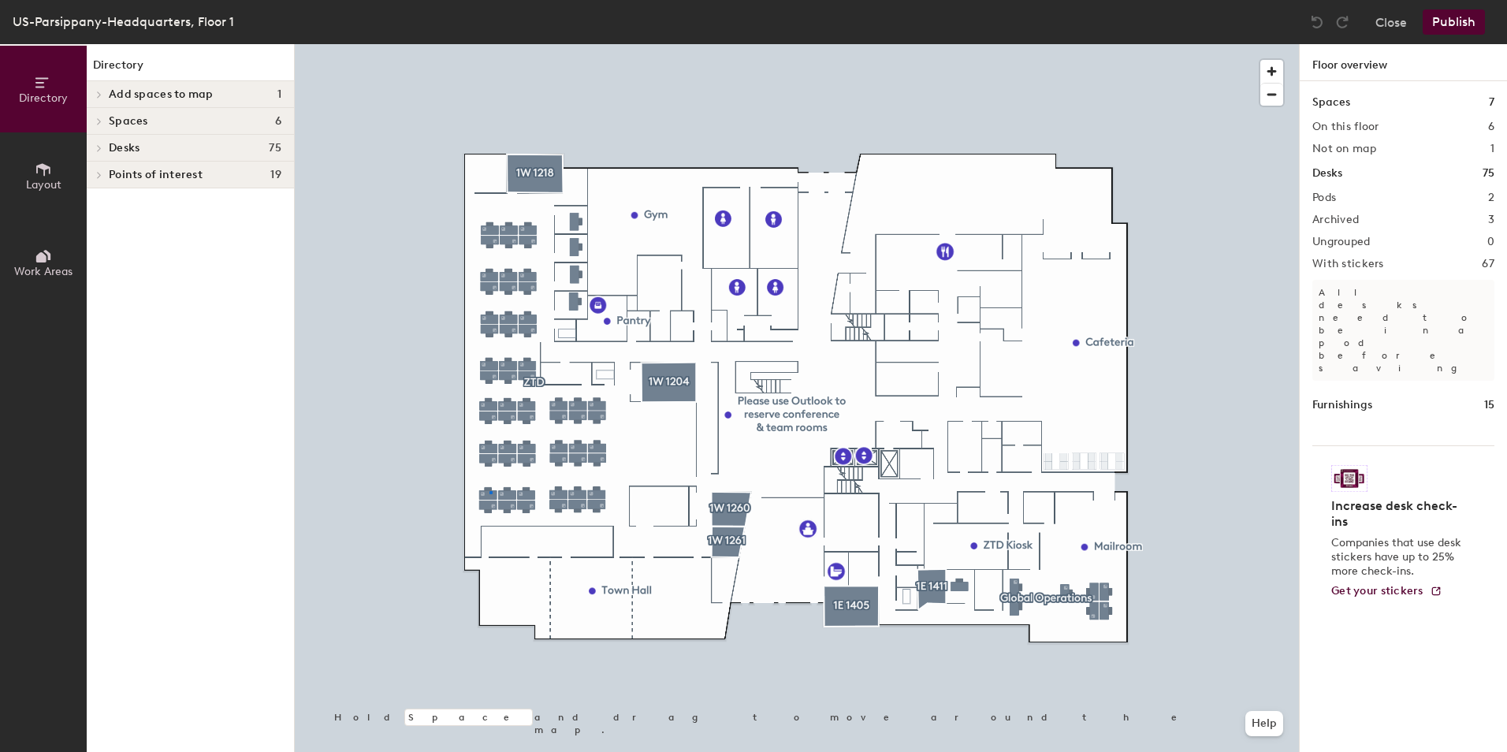
click at [492, 44] on div at bounding box center [797, 44] width 1004 height 0
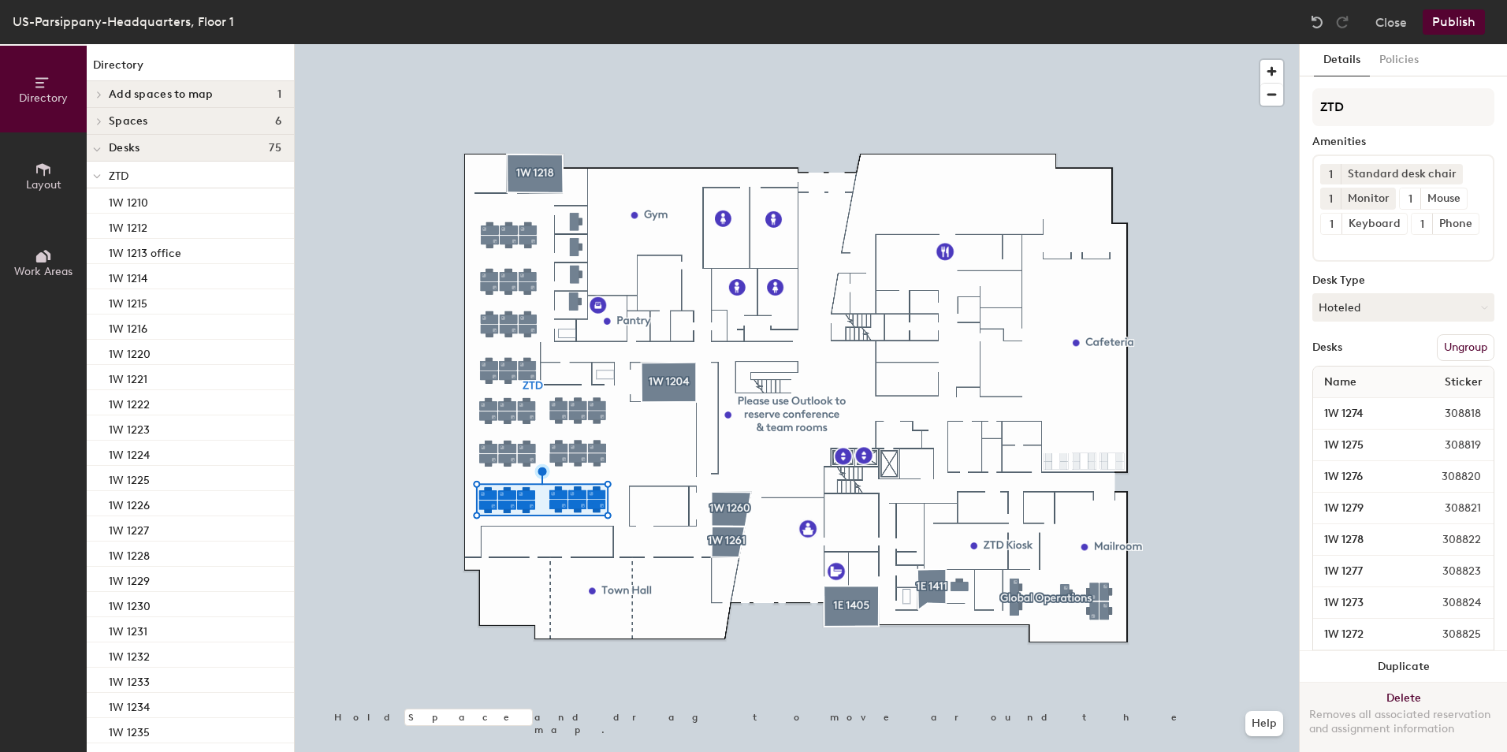
click at [1407, 683] on button "Delete Removes all associated reservation and assignment information" at bounding box center [1403, 717] width 207 height 69
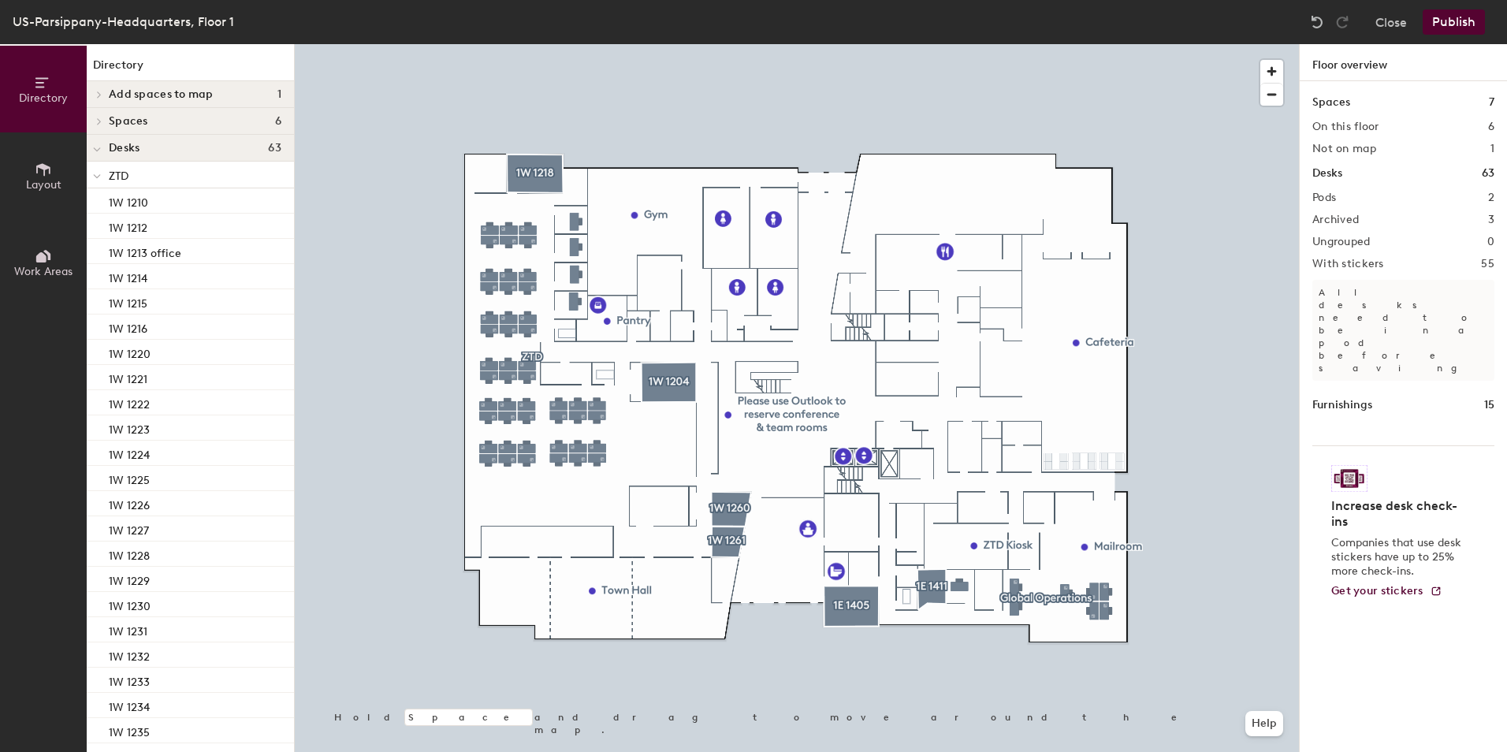
click at [1437, 21] on button "Publish" at bounding box center [1454, 21] width 62 height 25
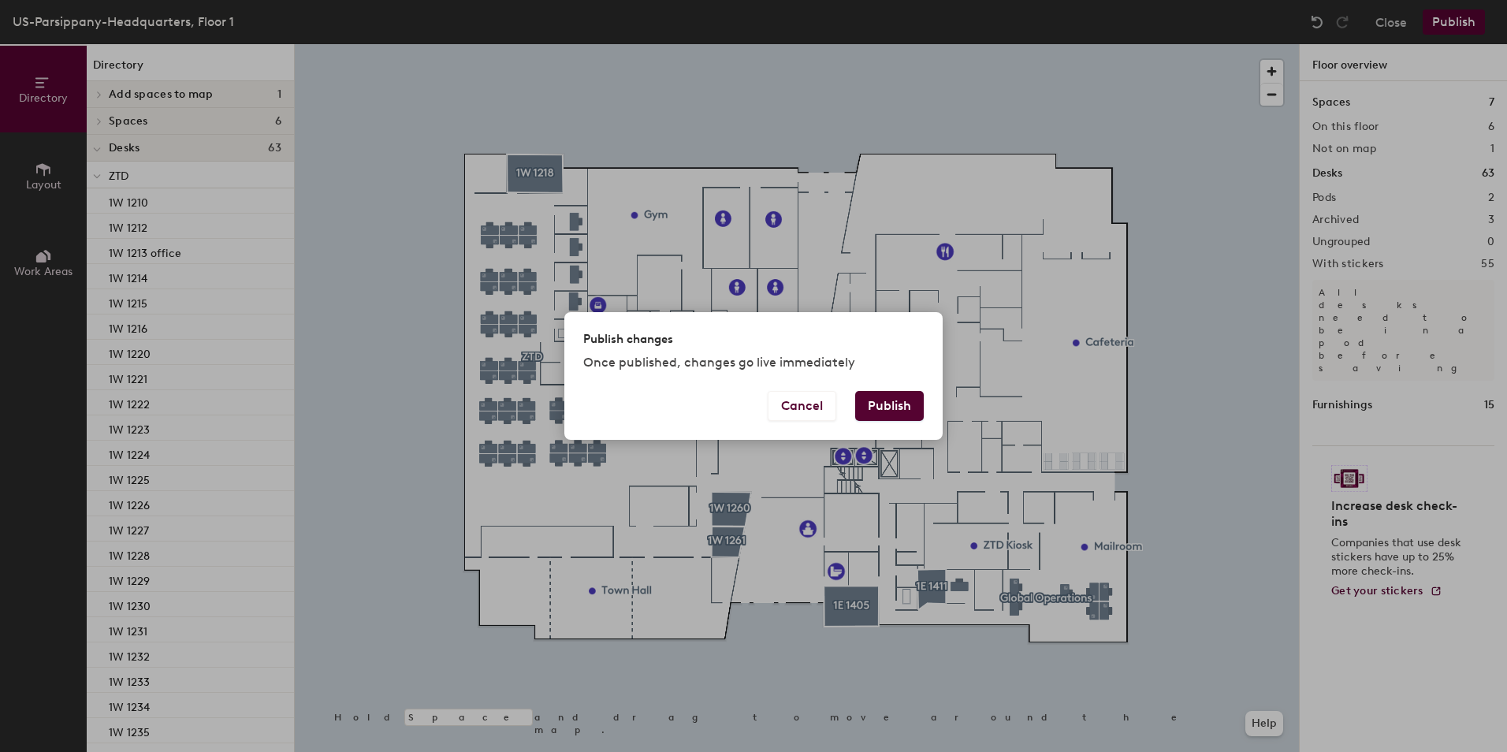
click at [910, 404] on button "Publish" at bounding box center [889, 406] width 69 height 30
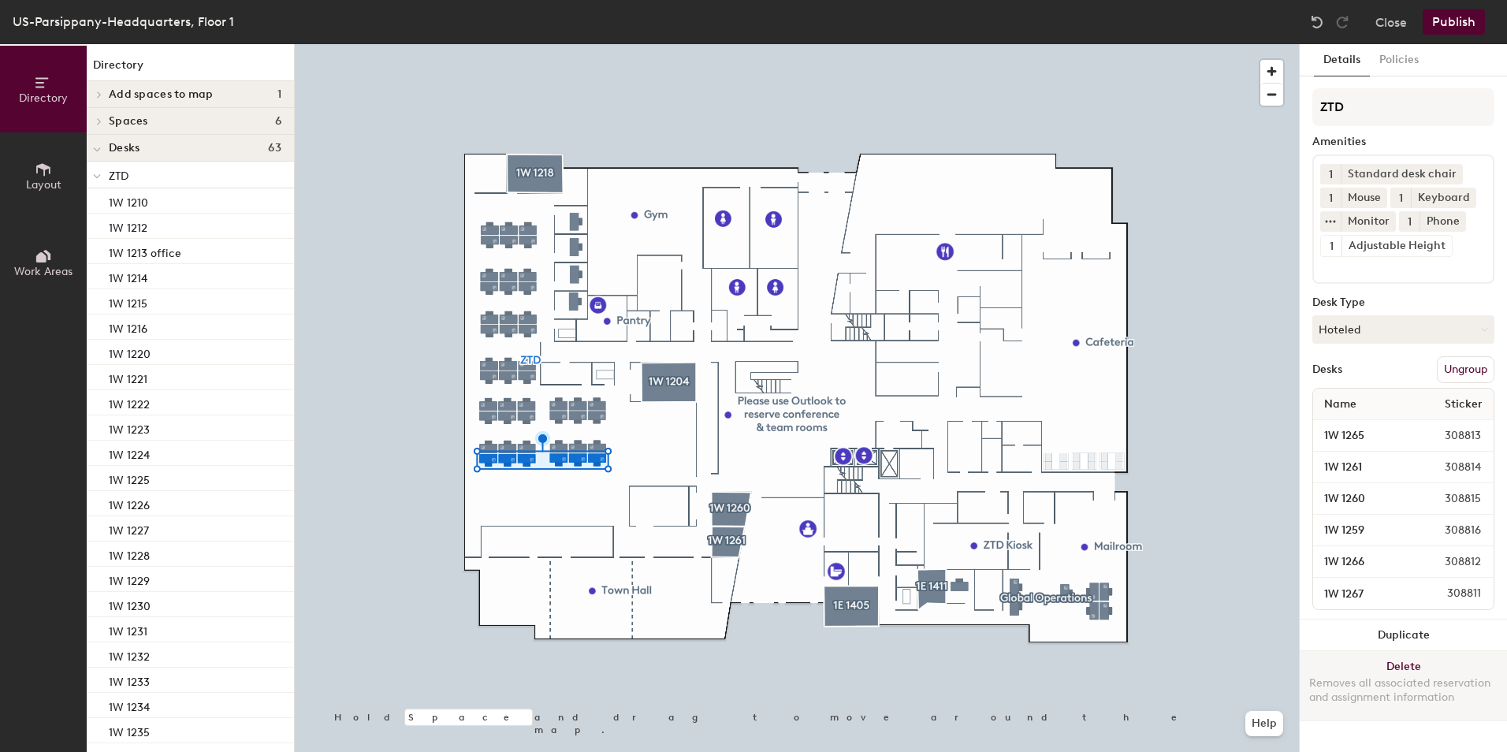
click at [1392, 668] on button "Delete Removes all associated reservation and assignment information" at bounding box center [1403, 685] width 207 height 69
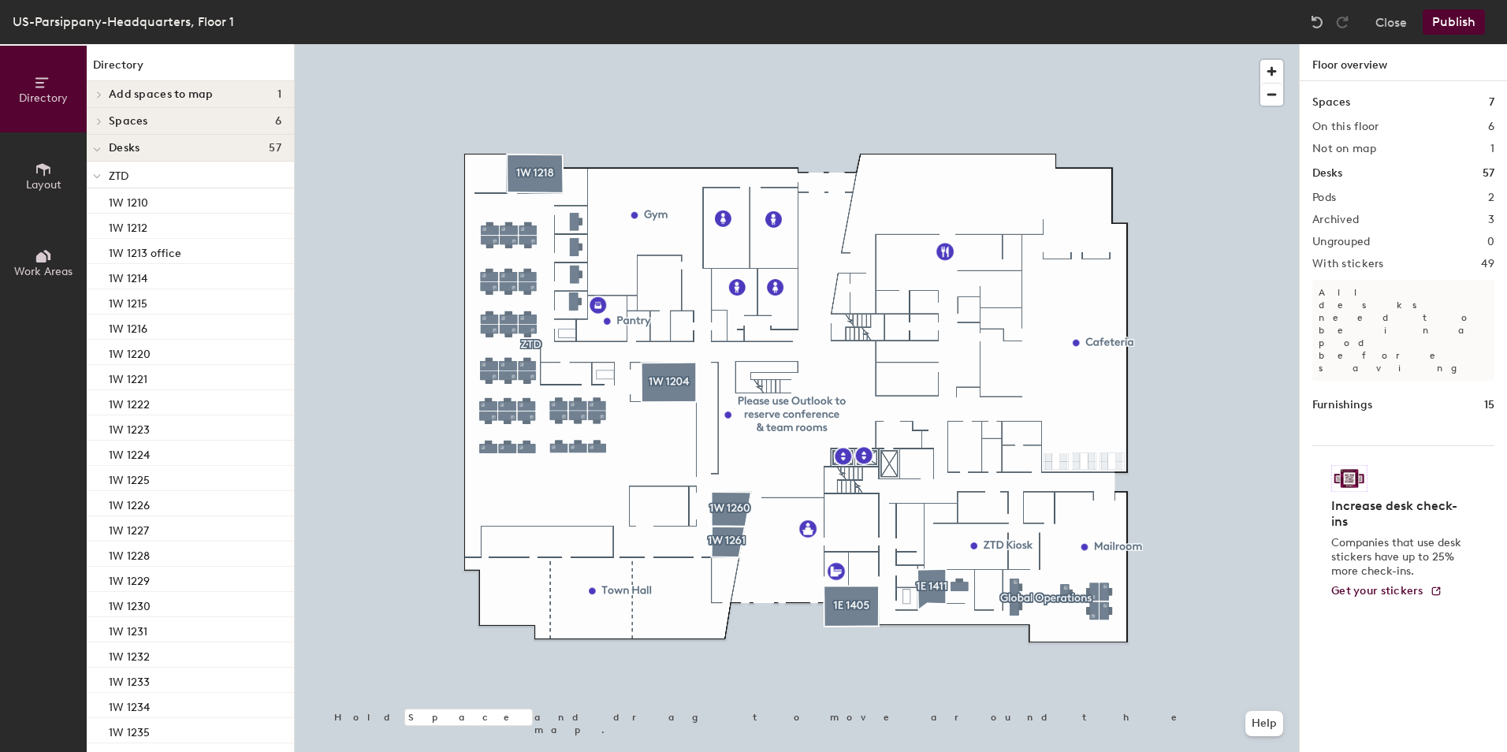
click at [1439, 16] on button "Publish" at bounding box center [1454, 21] width 62 height 25
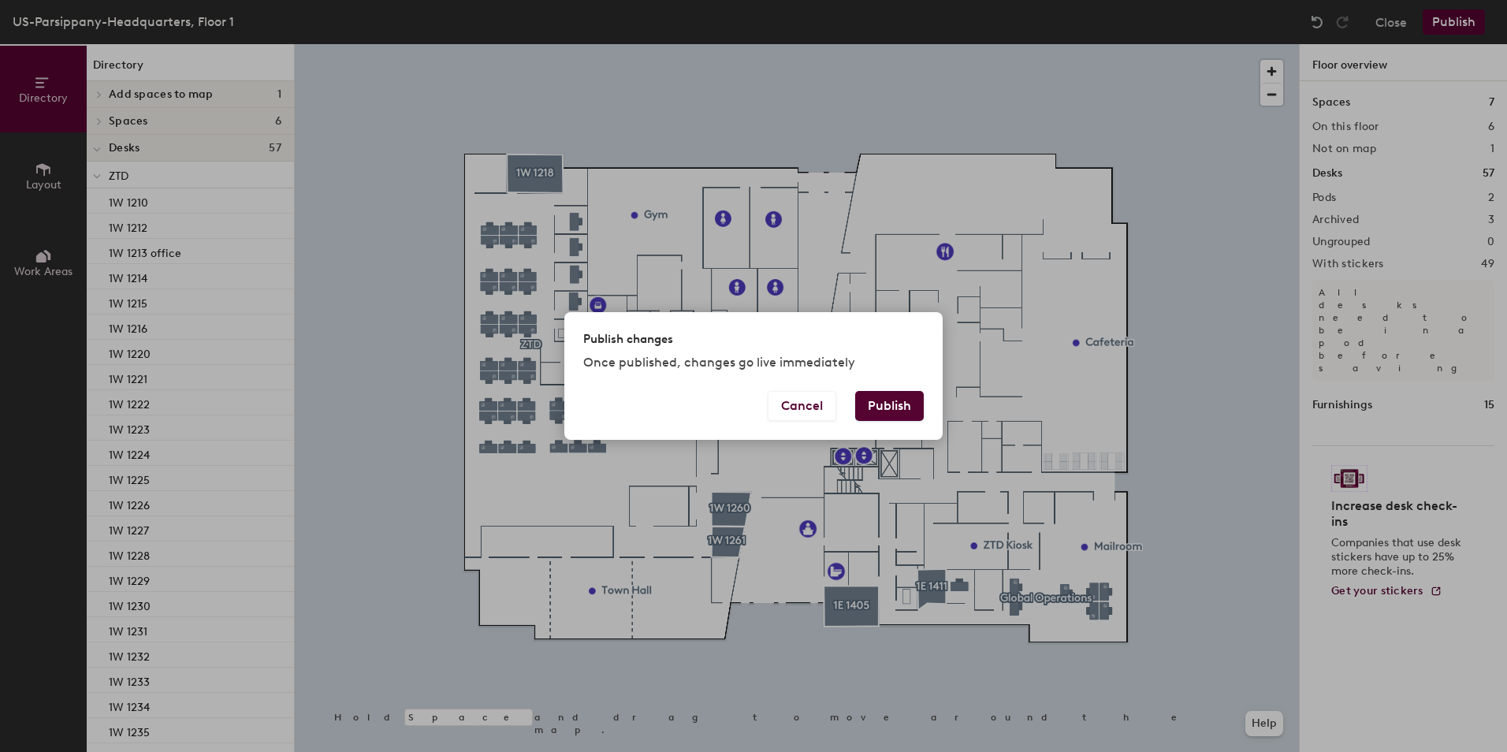
click at [862, 400] on button "Publish" at bounding box center [889, 406] width 69 height 30
